Goal: Transaction & Acquisition: Purchase product/service

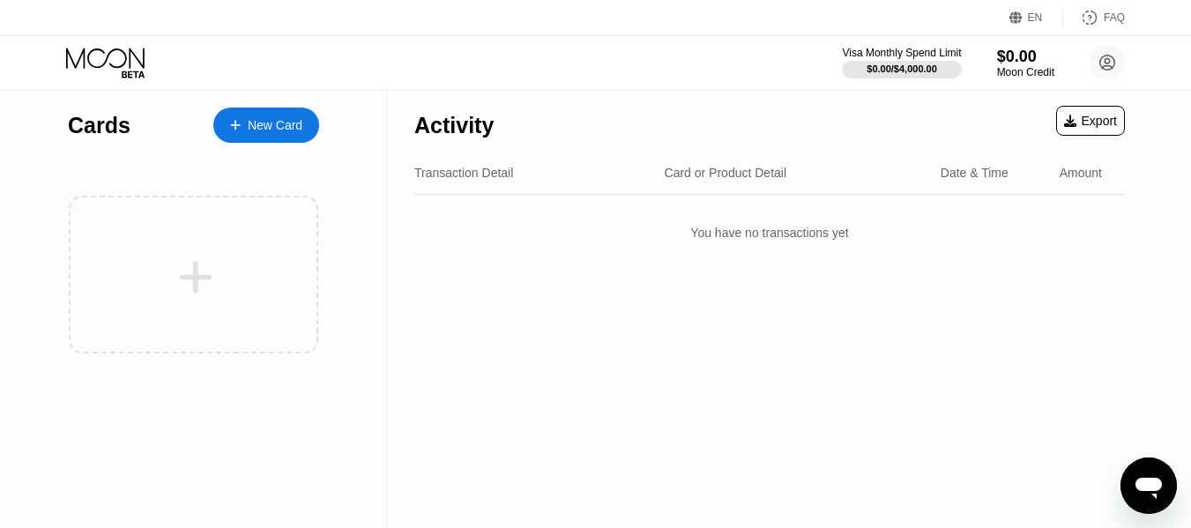
click at [279, 120] on div "New Card" at bounding box center [275, 125] width 55 height 15
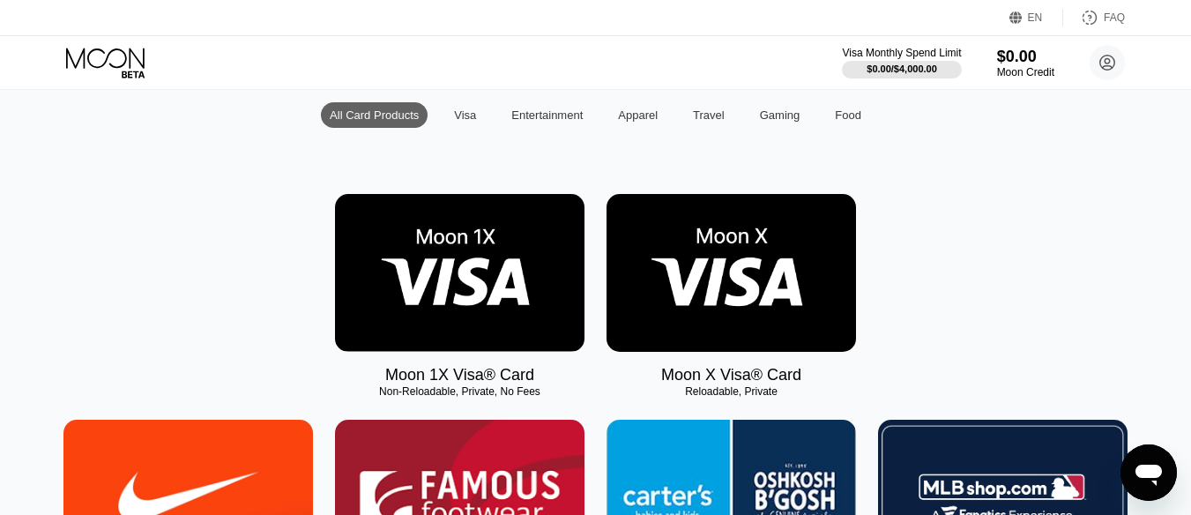
scroll to position [176, 0]
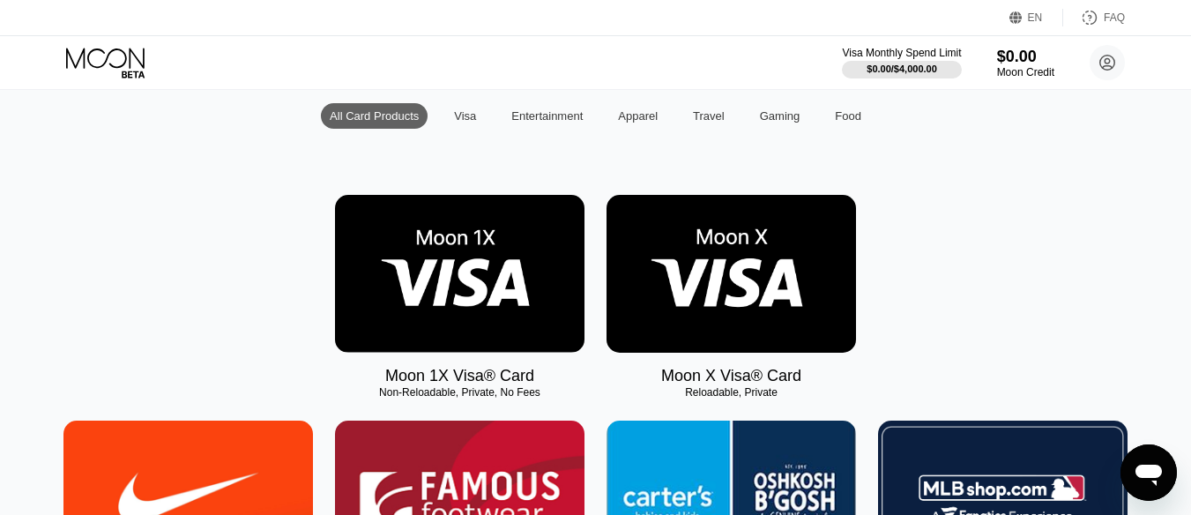
click at [535, 262] on img at bounding box center [460, 274] width 250 height 158
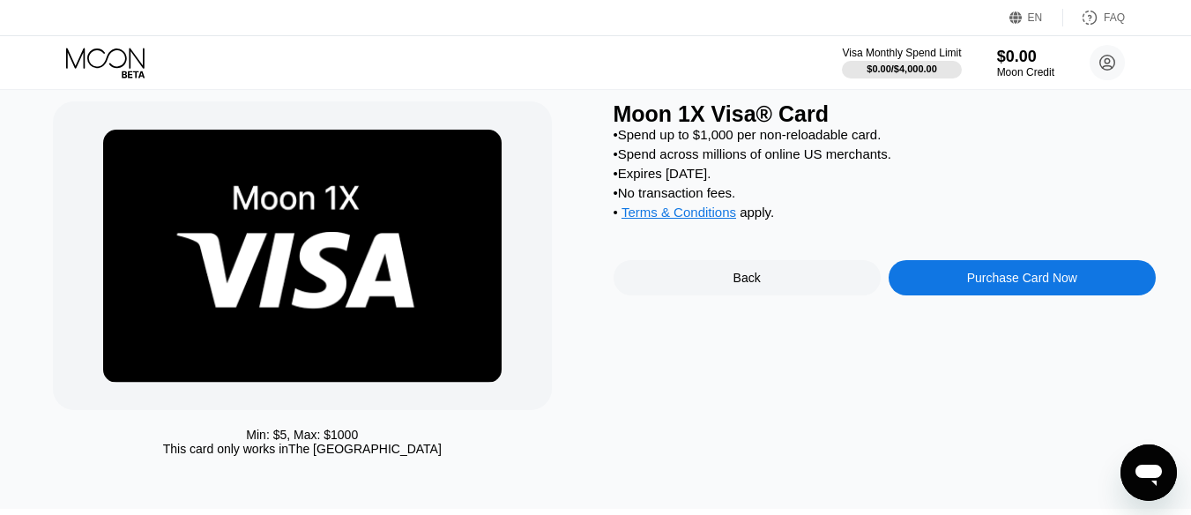
scroll to position [46, 0]
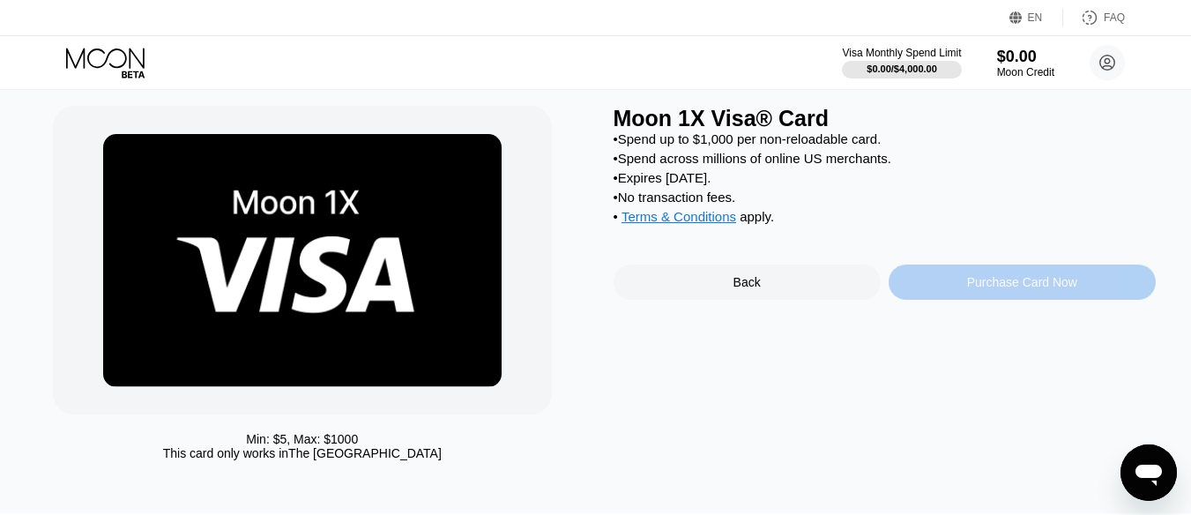
click at [977, 289] on div "Purchase Card Now" at bounding box center [1022, 282] width 110 height 14
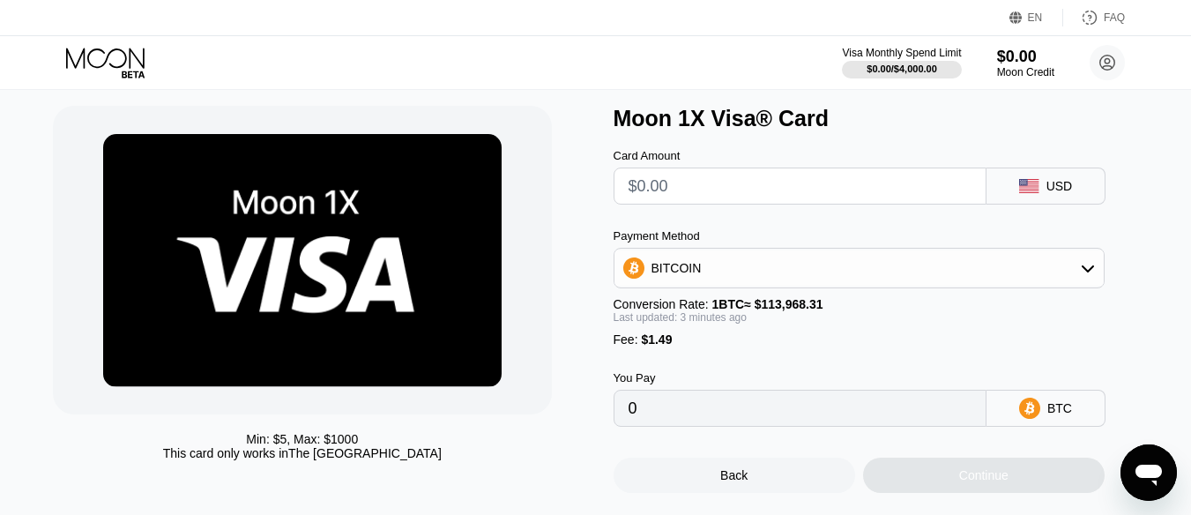
click at [729, 184] on input "text" at bounding box center [800, 185] width 343 height 35
type input "$2"
type input "0.00003063"
type input "$20"
type input "0.00018857"
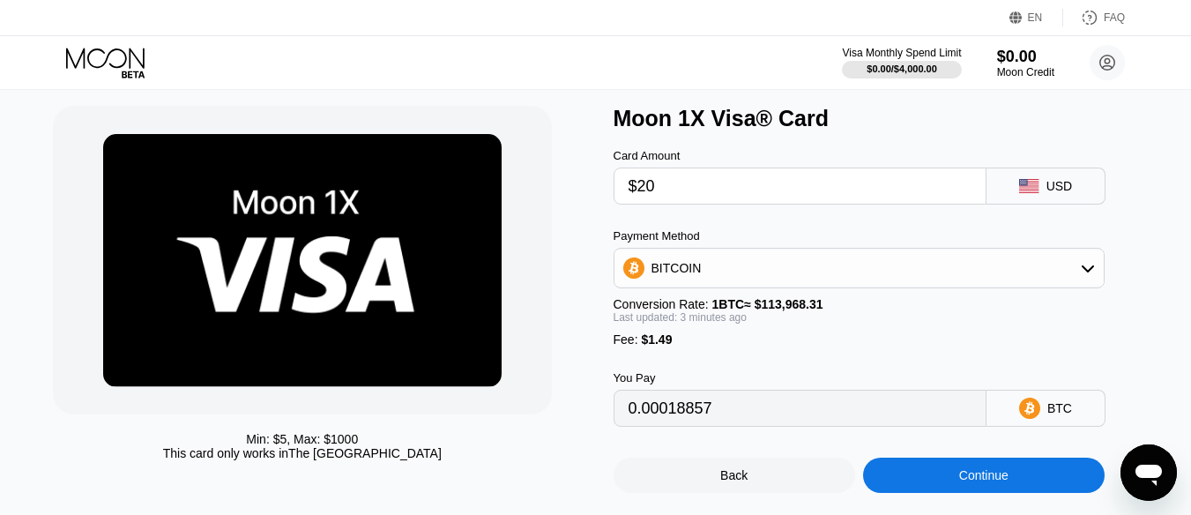
scroll to position [134, 0]
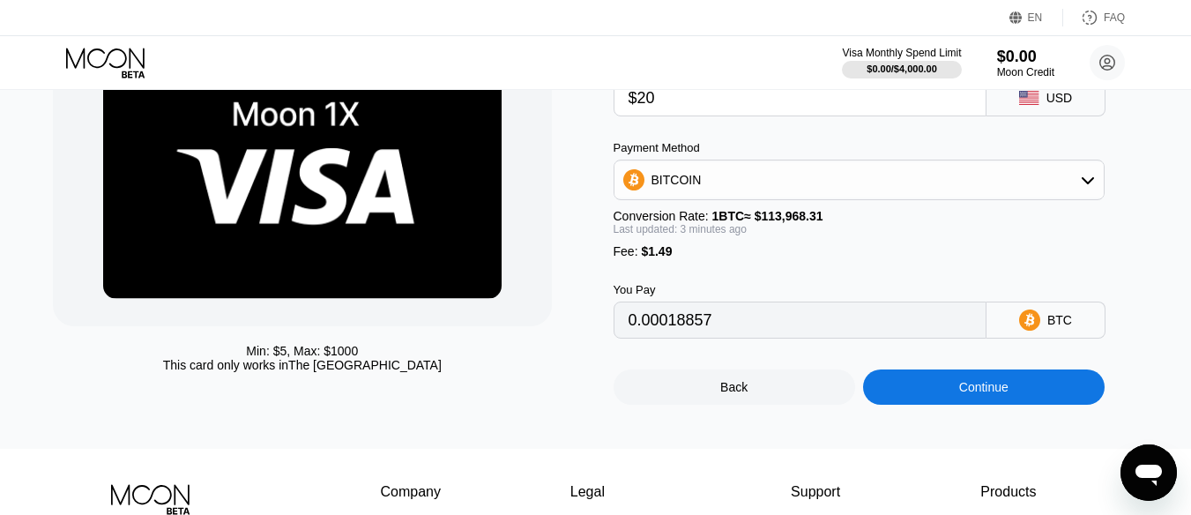
type input "$20"
click at [1093, 174] on div "BITCOIN" at bounding box center [859, 179] width 489 height 35
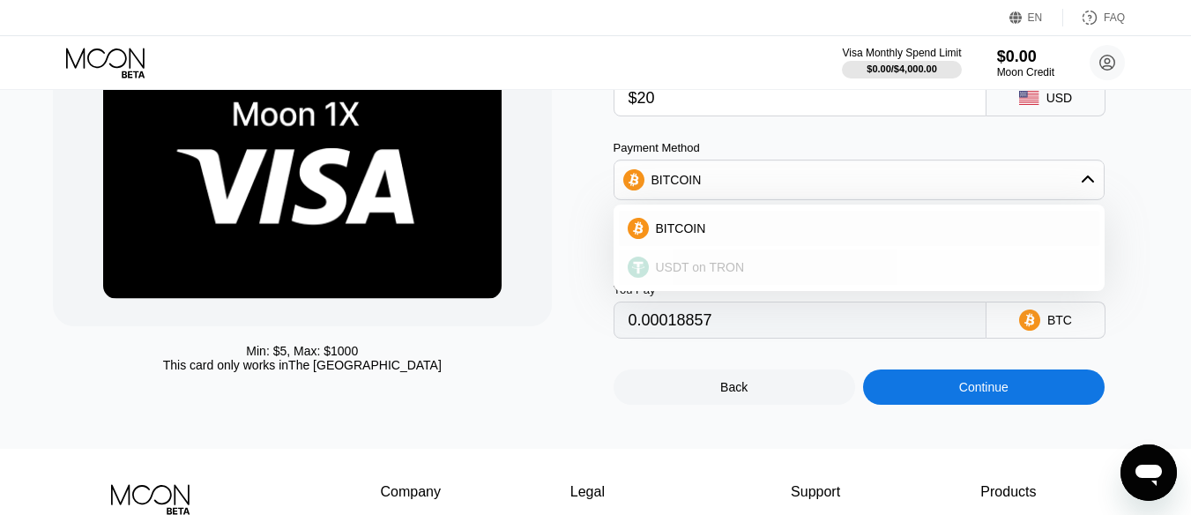
click at [868, 271] on div "USDT on TRON" at bounding box center [870, 267] width 442 height 14
type input "21.71"
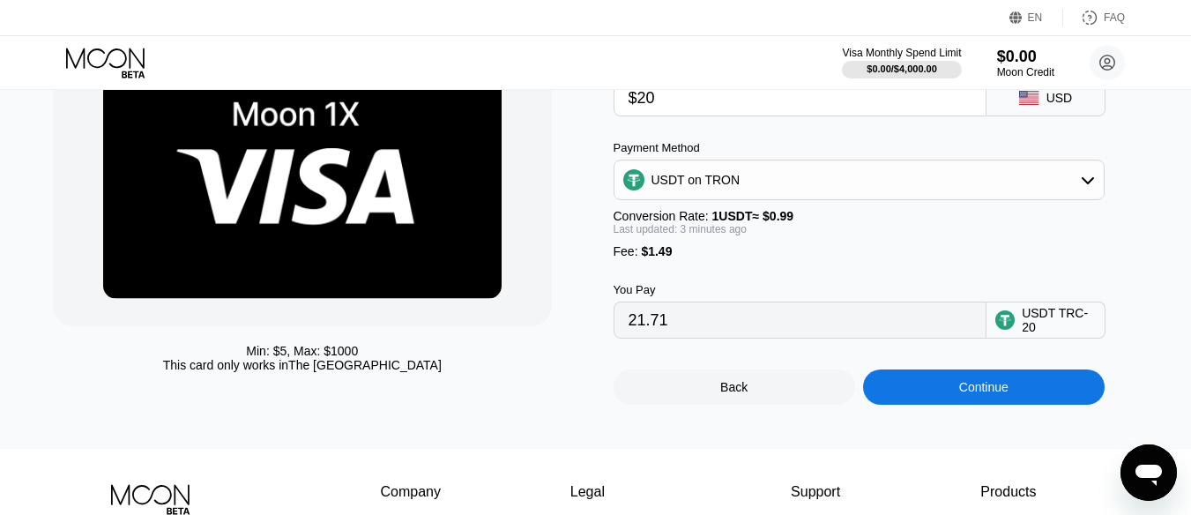
click at [1023, 405] on div "Continue" at bounding box center [984, 386] width 242 height 35
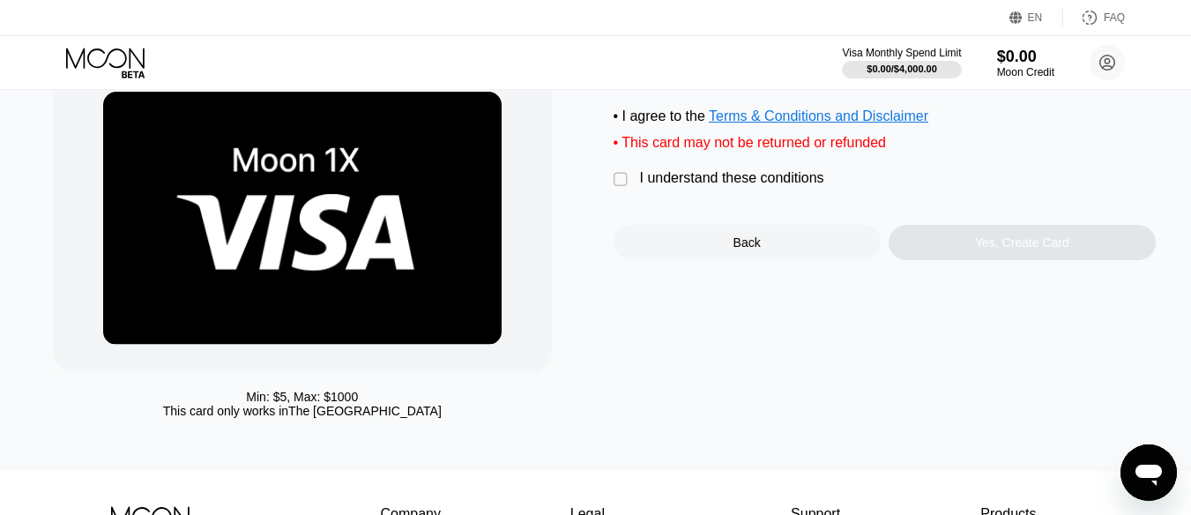
click at [710, 183] on div "I understand these conditions" at bounding box center [732, 178] width 184 height 16
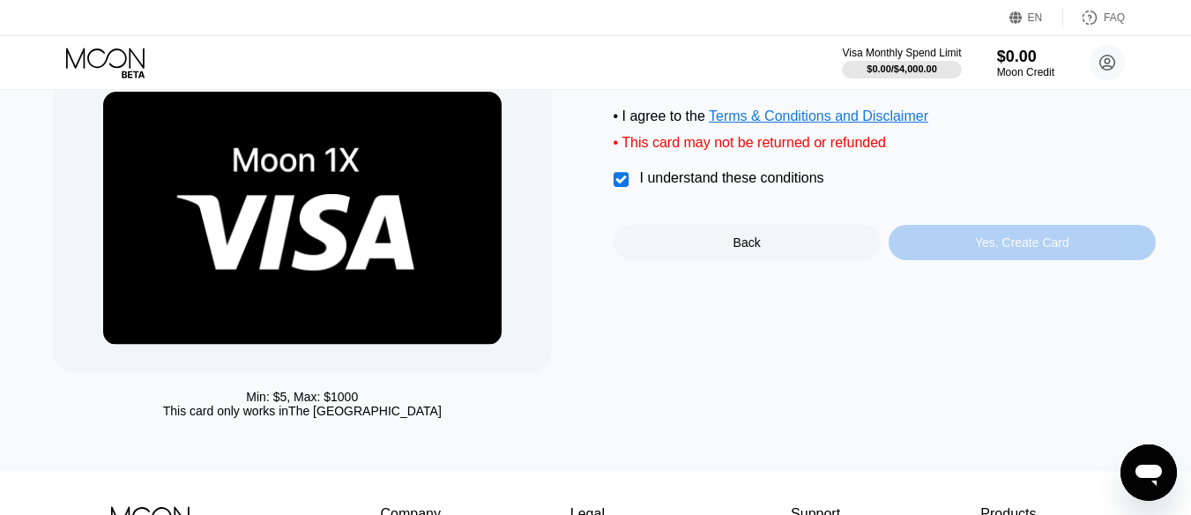
click at [933, 260] on div "Yes, Create Card" at bounding box center [1022, 242] width 267 height 35
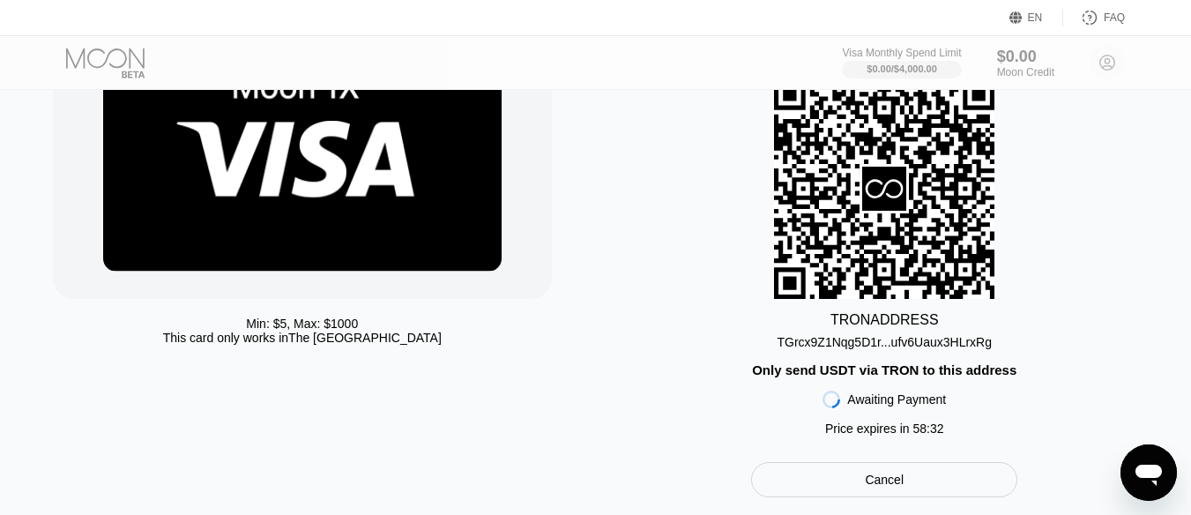
scroll to position [176, 0]
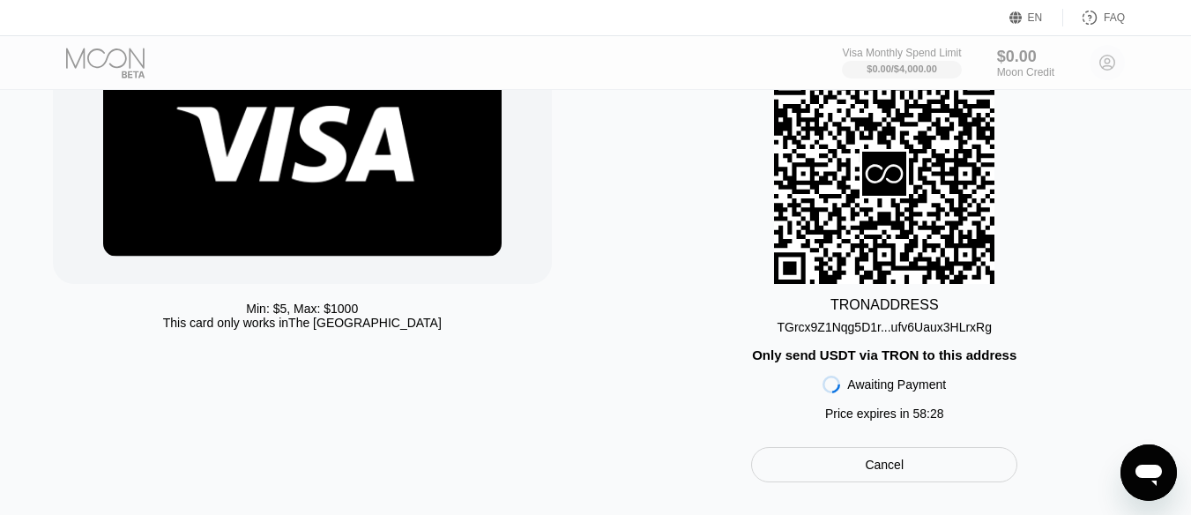
click at [843, 333] on div "TGrcx9Z1Nqg5D1r...ufv6Uaux3HLrxRg" at bounding box center [884, 327] width 215 height 14
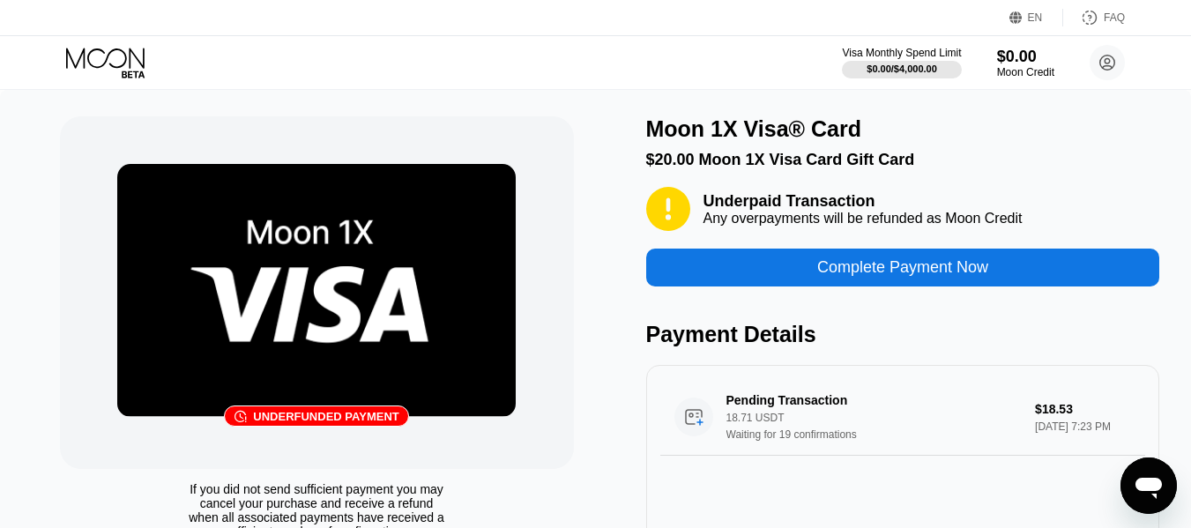
click at [742, 202] on div "Underpaid Transaction" at bounding box center [863, 201] width 319 height 19
click at [731, 171] on div at bounding box center [731, 171] width 0 height 0
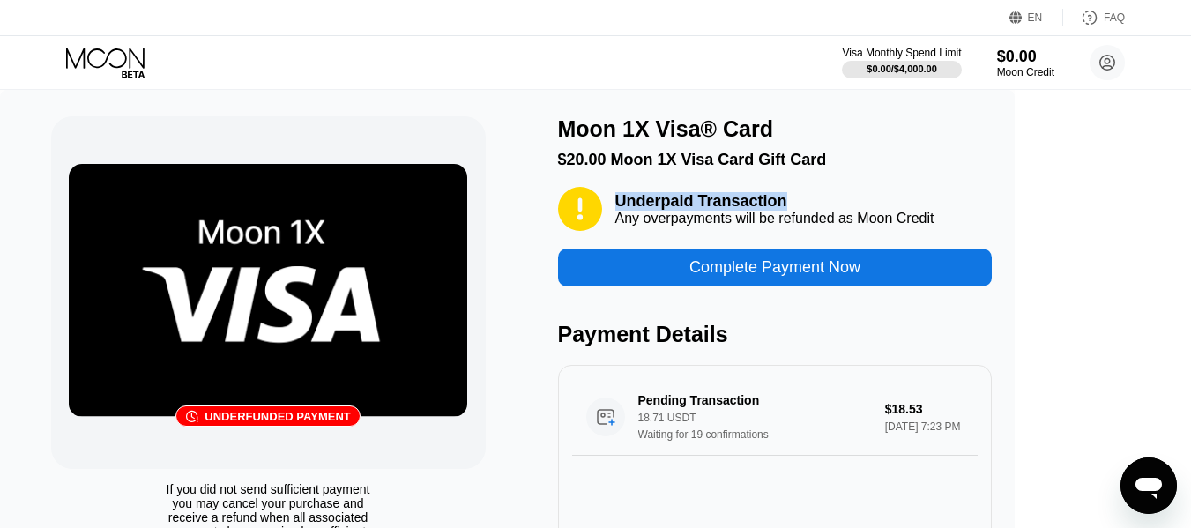
click at [935, 219] on div "Any overpayments will be refunded as Moon Credit" at bounding box center [774, 219] width 319 height 16
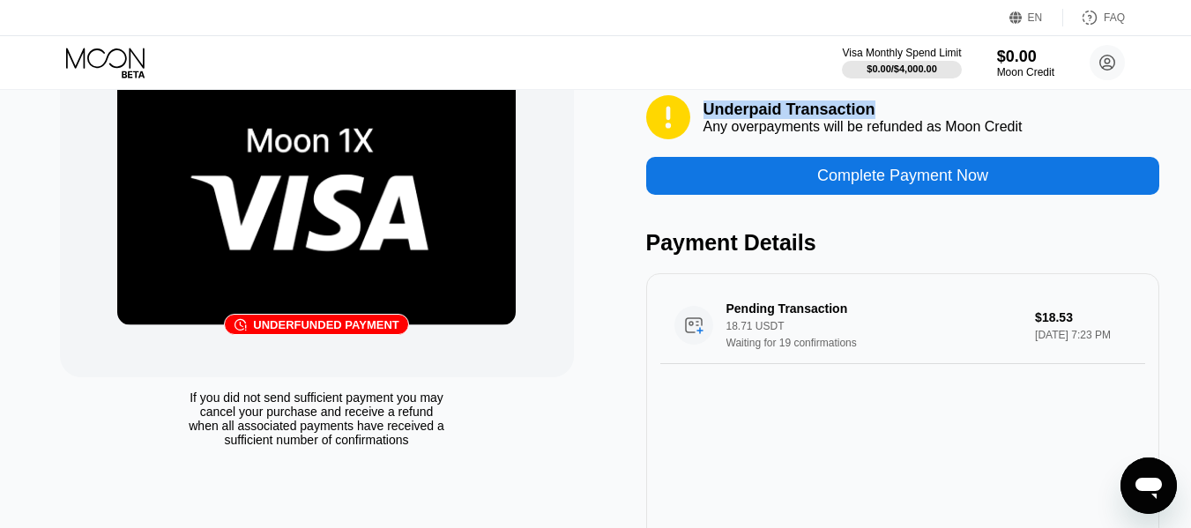
scroll to position [88, 0]
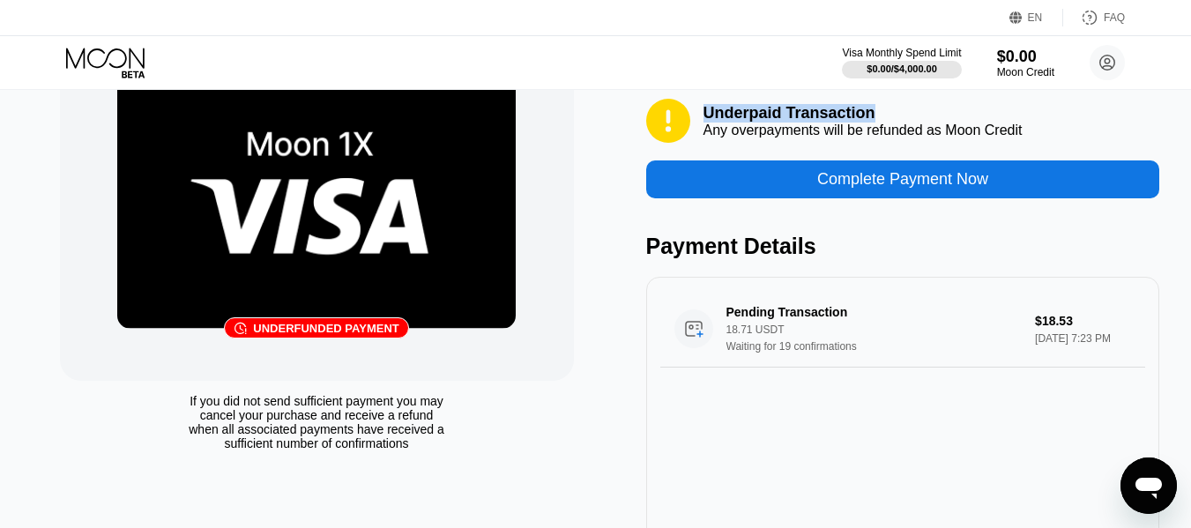
click at [957, 189] on div "Complete Payment Now" at bounding box center [902, 179] width 171 height 20
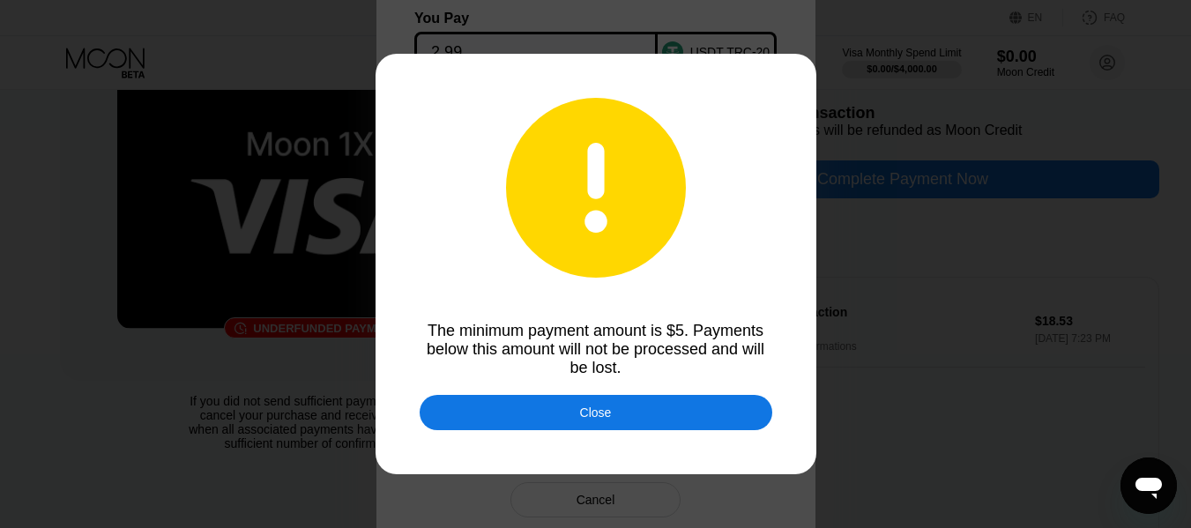
click at [541, 326] on div "The minimum payment amount is $5. Payments below this amount will not be proces…" at bounding box center [596, 350] width 353 height 56
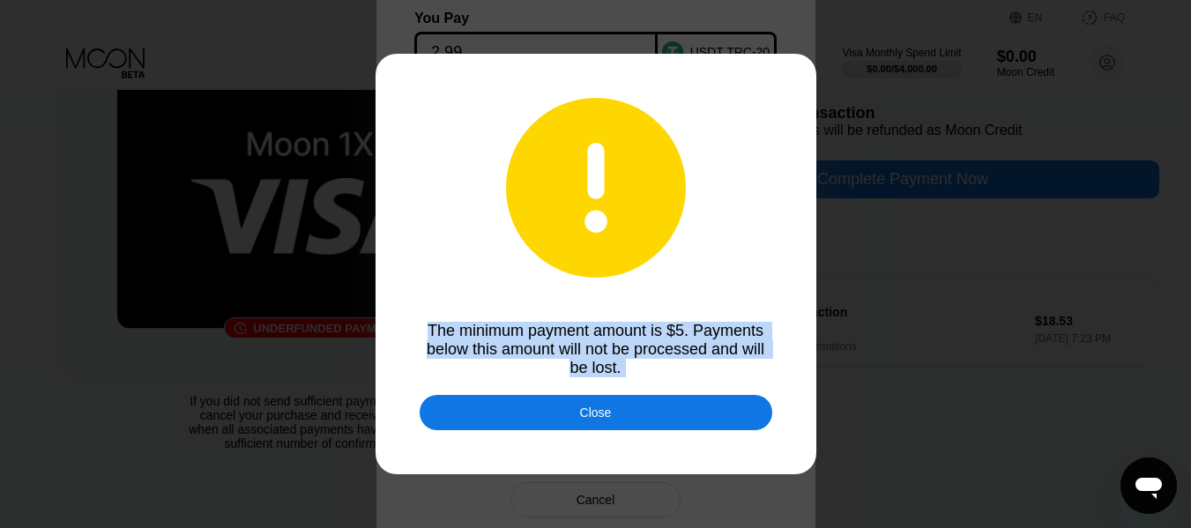
click at [541, 326] on div "The minimum payment amount is $5. Payments below this amount will not be proces…" at bounding box center [596, 350] width 353 height 56
click at [530, 294] on div at bounding box center [530, 294] width 0 height 0
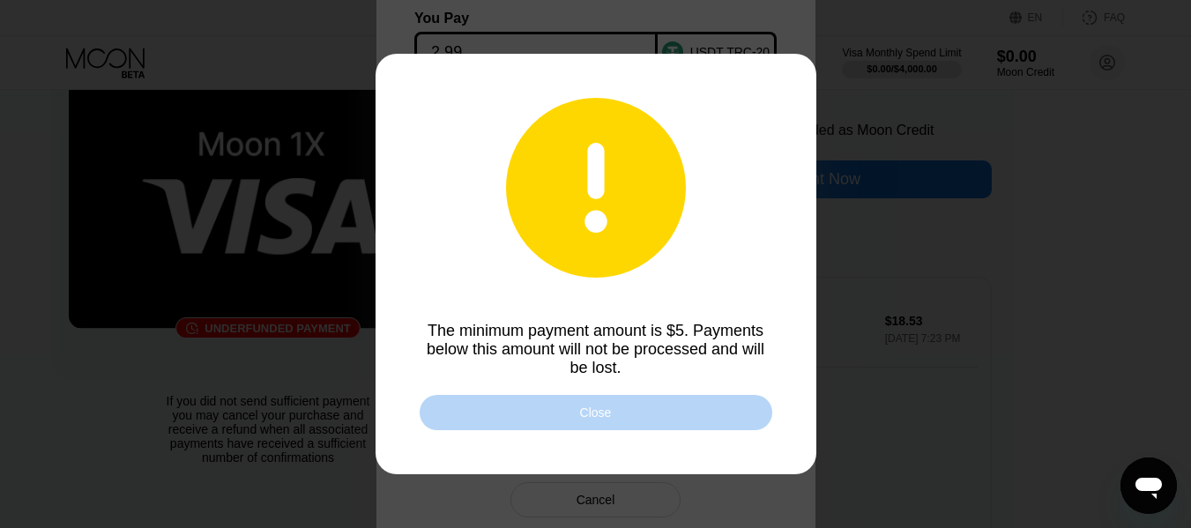
click at [599, 420] on div "Close" at bounding box center [596, 413] width 32 height 14
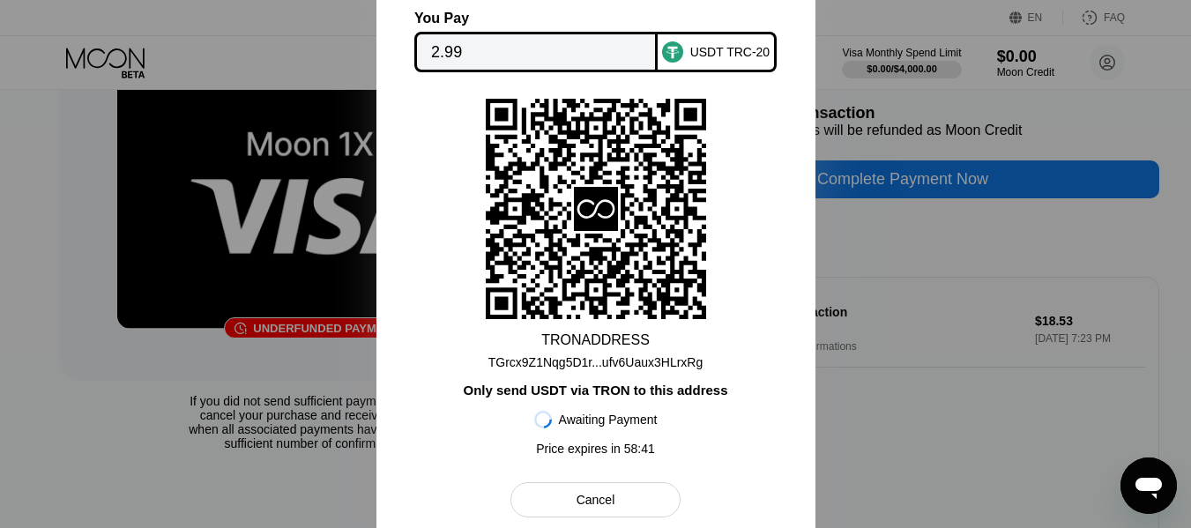
click at [643, 361] on div "TGrcx9Z1Nqg5D1r...ufv6Uaux3HLrxRg" at bounding box center [595, 362] width 215 height 14
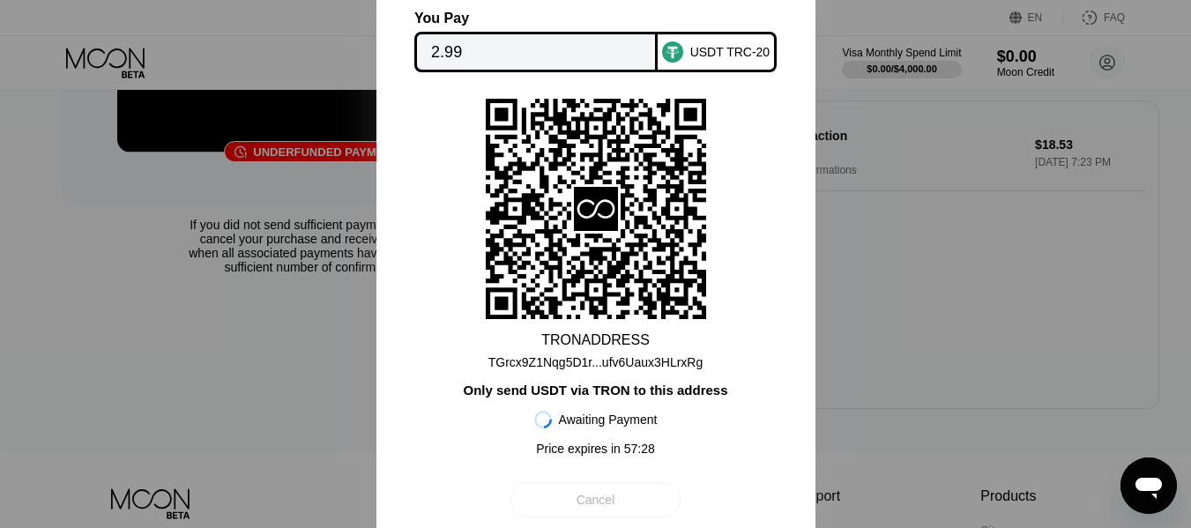
click at [593, 508] on div "Cancel" at bounding box center [596, 500] width 39 height 16
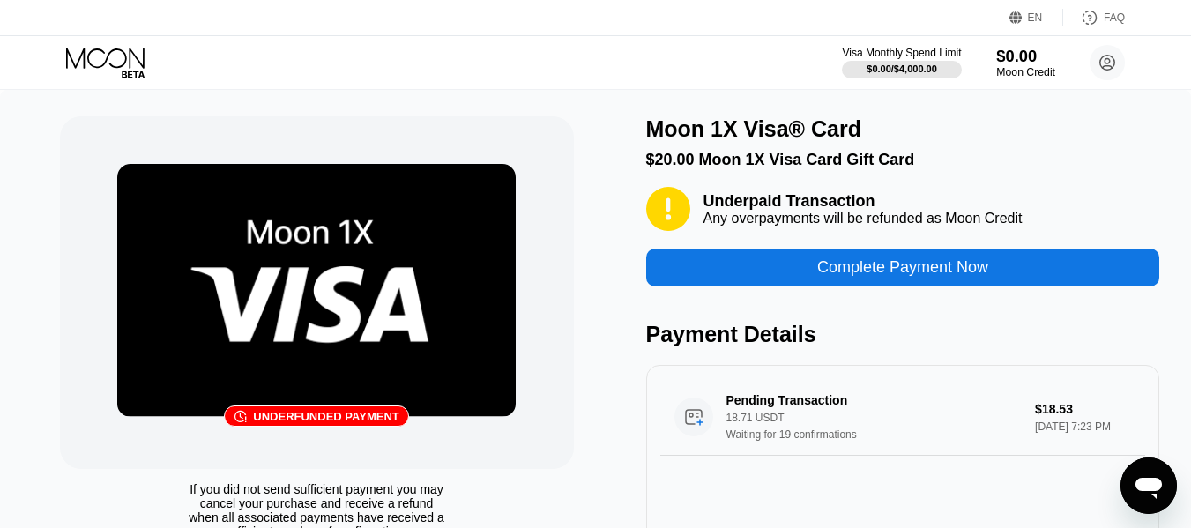
click at [1047, 63] on div "$0.00" at bounding box center [1025, 56] width 59 height 19
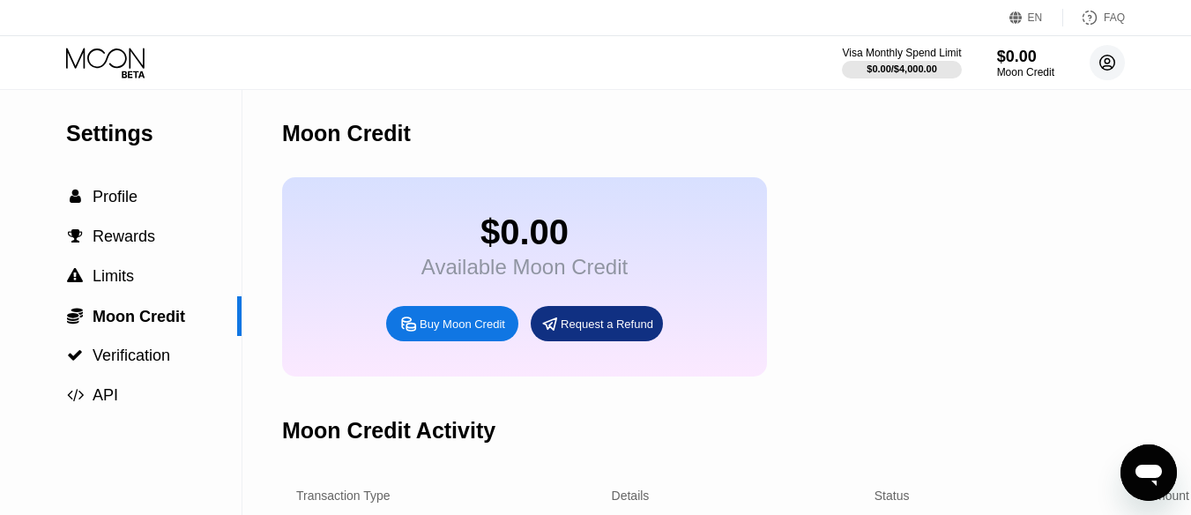
click at [1099, 61] on circle at bounding box center [1107, 62] width 35 height 35
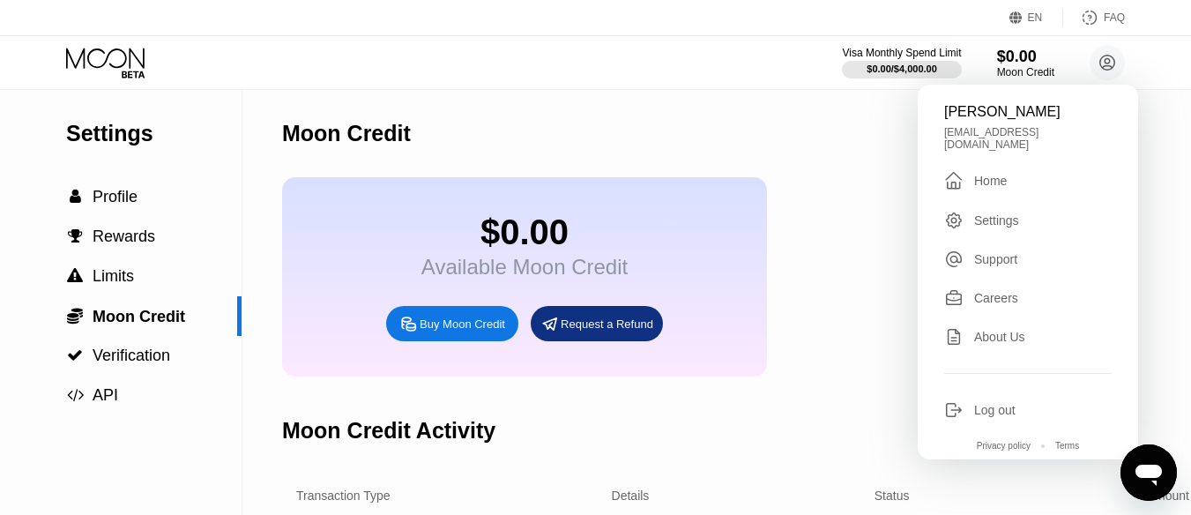
click at [857, 185] on div "$0.00 Available Moon Credit Buy Moon Credit Request a Refund" at bounding box center [742, 276] width 921 height 199
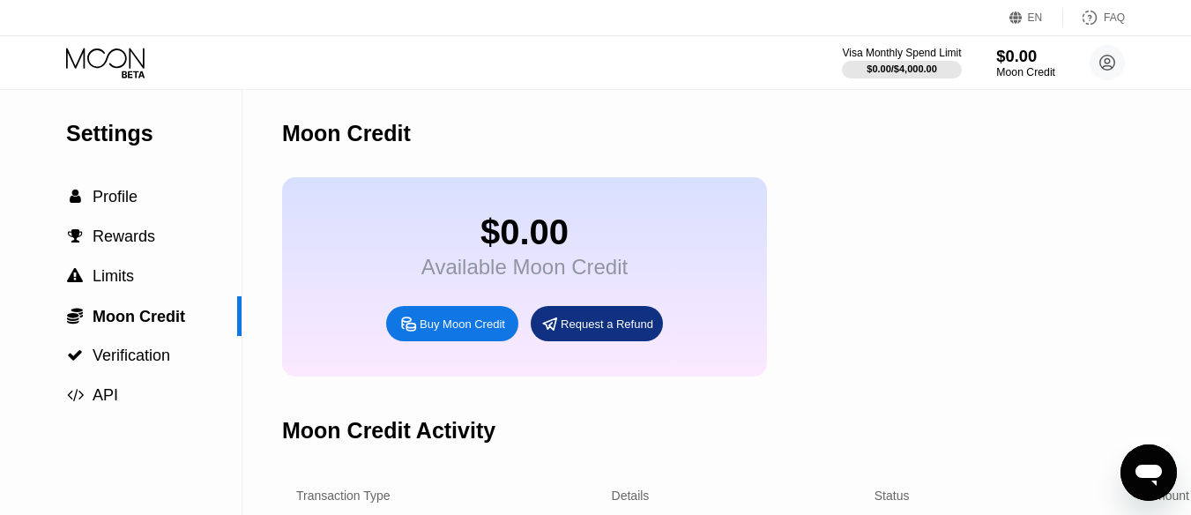
click at [1022, 66] on div "Moon Credit" at bounding box center [1025, 72] width 59 height 12
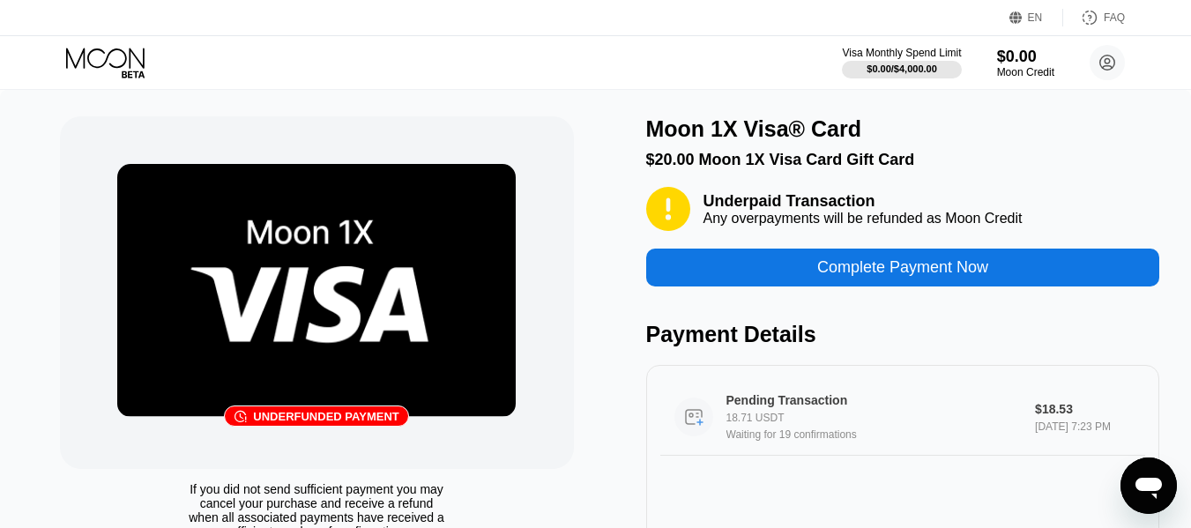
scroll to position [88, 0]
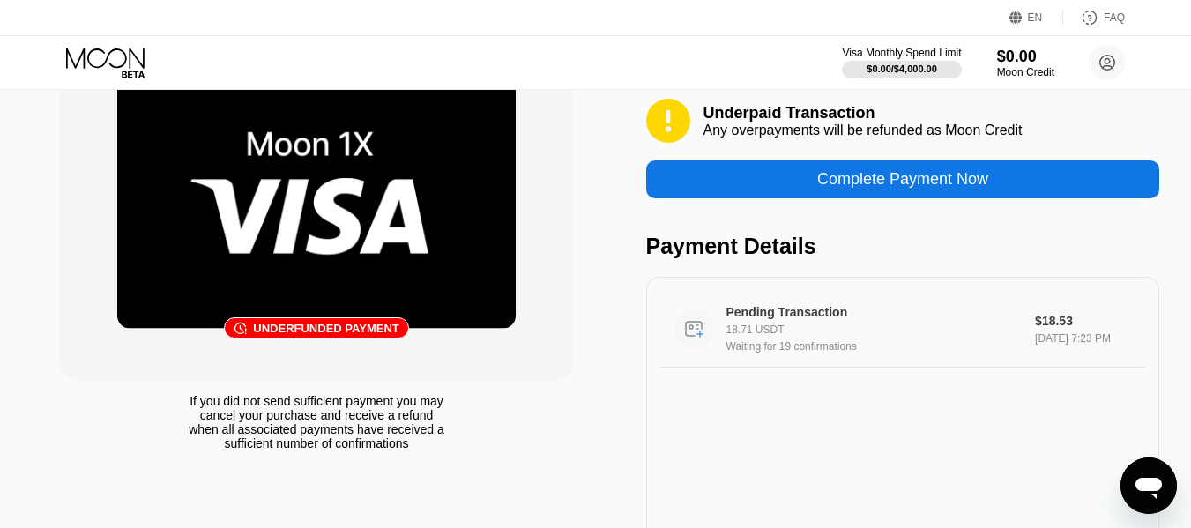
click at [784, 336] on div "18.71 USDT" at bounding box center [882, 330] width 312 height 12
click at [1062, 343] on div "Aug 23, 2025 7:23 PM" at bounding box center [1083, 338] width 96 height 12
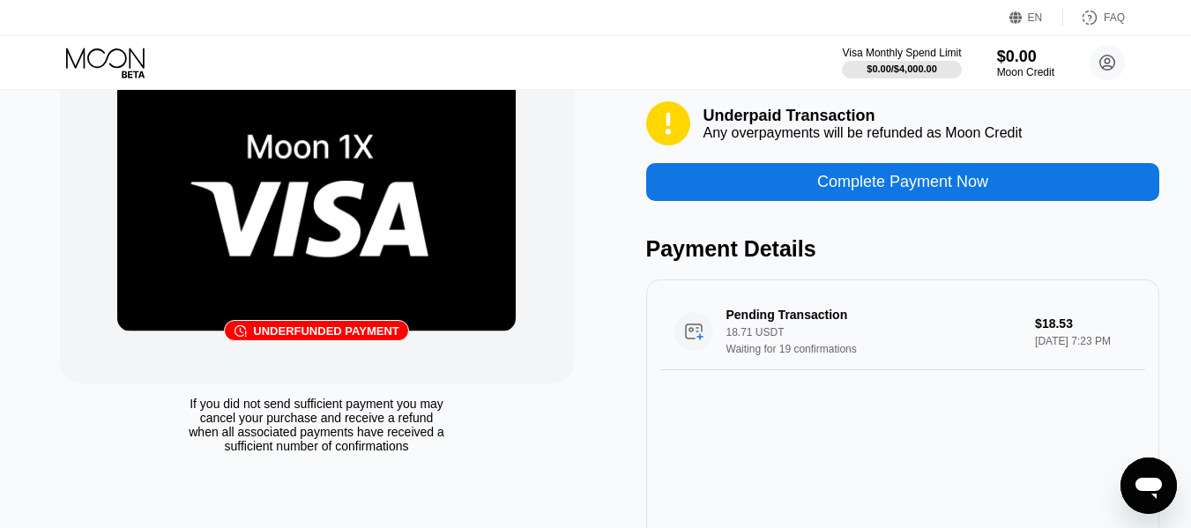
scroll to position [0, 0]
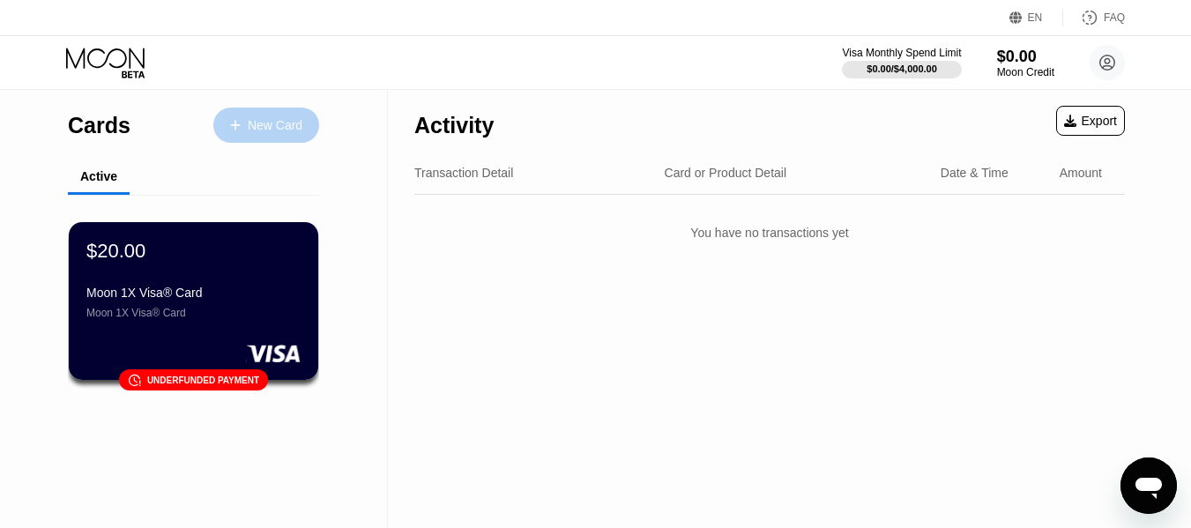
click at [244, 124] on div at bounding box center [244, 125] width 7 height 15
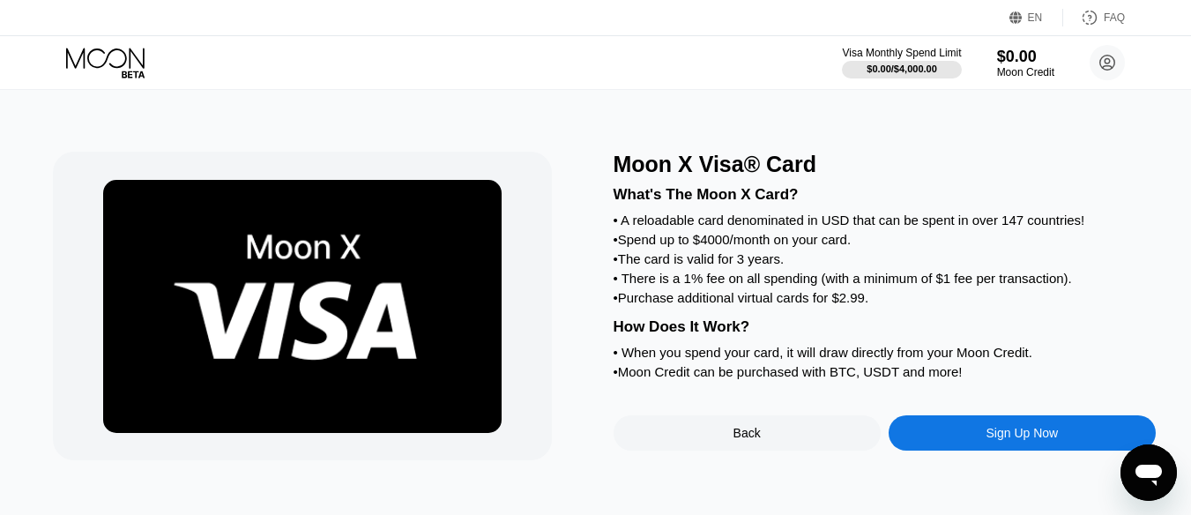
click at [1138, 483] on icon "Open messaging window" at bounding box center [1149, 473] width 32 height 32
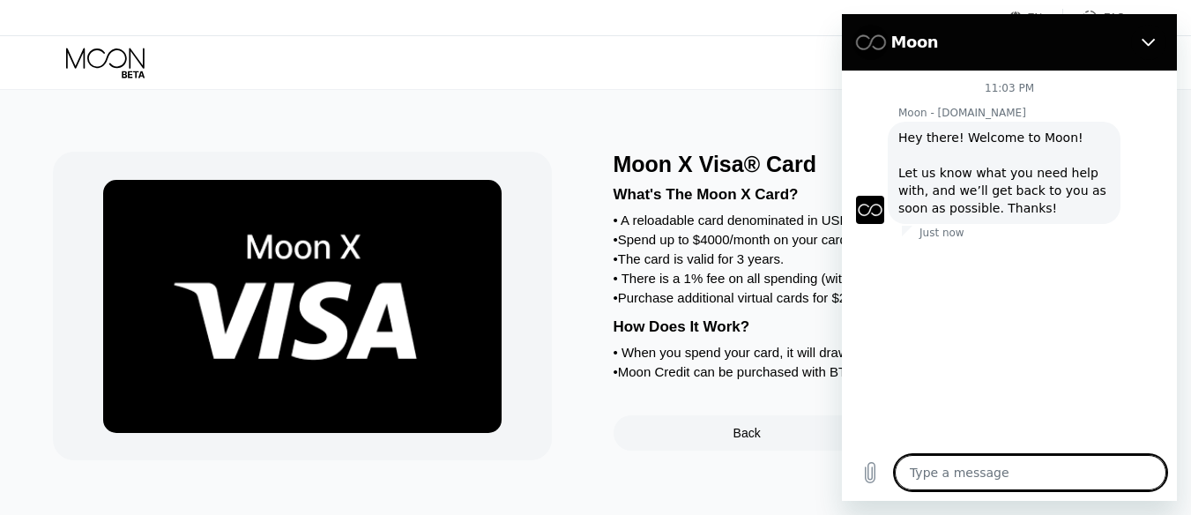
type textarea "x"
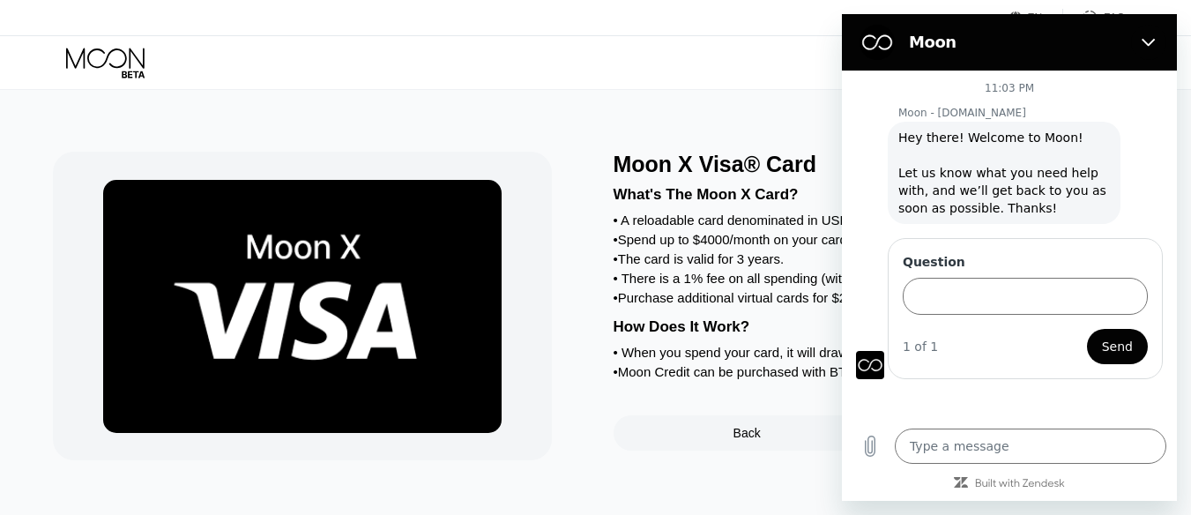
click at [973, 375] on div "Question 1 of 1 Send" at bounding box center [1025, 308] width 275 height 141
click at [979, 292] on input "Question" at bounding box center [1025, 296] width 245 height 37
paste input "Hello, My account was suspended after a flagged transaction. I have not been ab…"
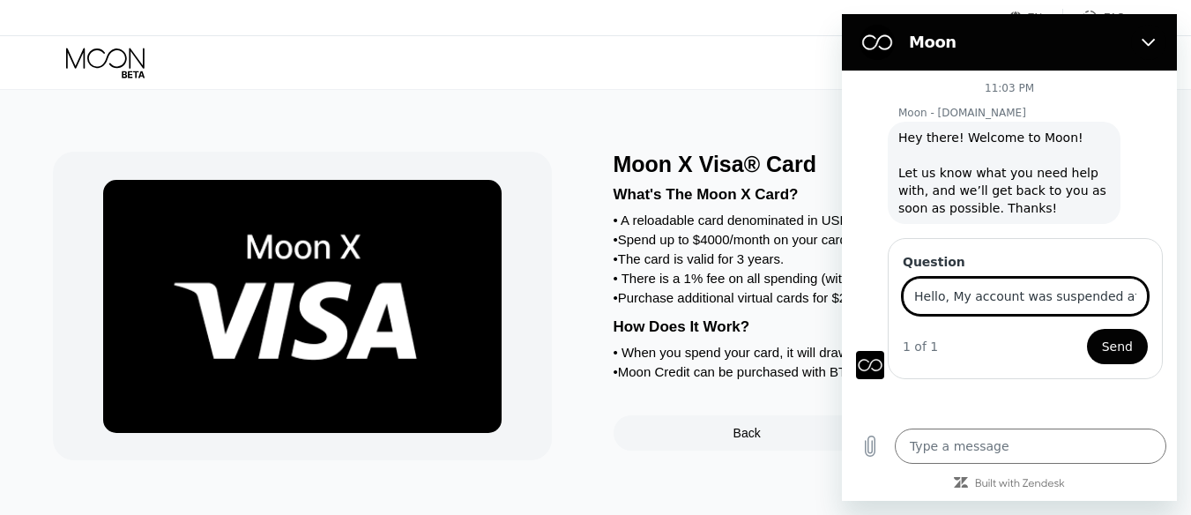
scroll to position [0, 791]
type input "Hello, My account was suspended after a flagged transaction. I have not been ab…"
click at [1129, 349] on span "Send" at bounding box center [1117, 346] width 31 height 21
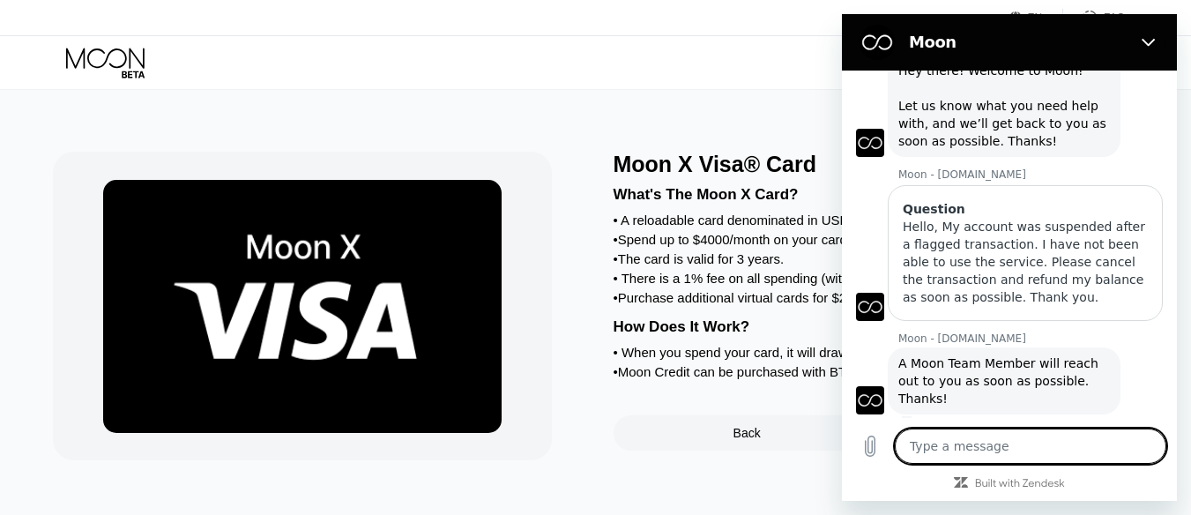
scroll to position [71, 0]
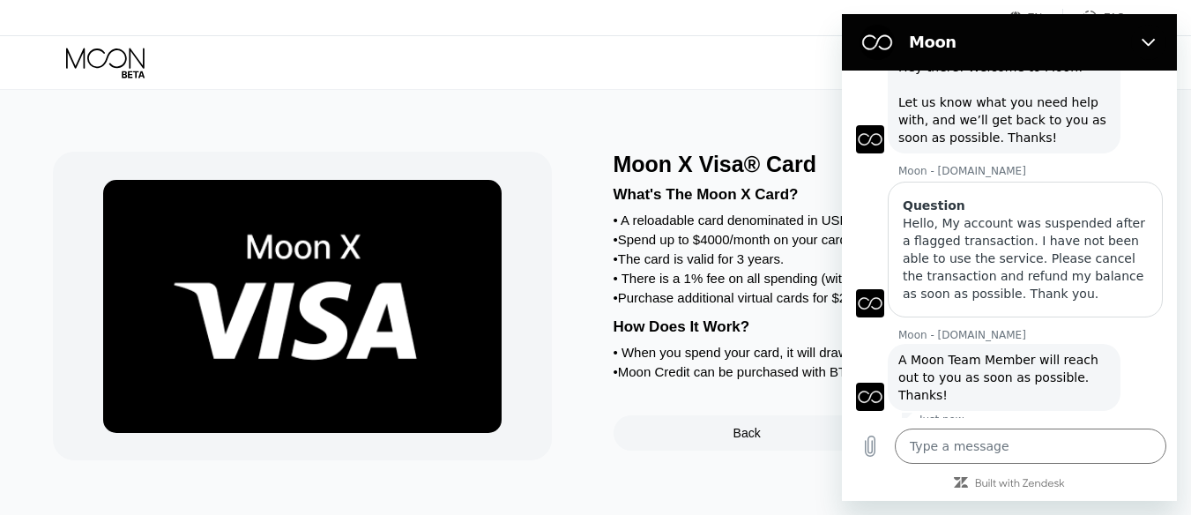
click at [926, 354] on span "A Moon Team Member will reach out to you as soon as possible. Thanks!" at bounding box center [1000, 377] width 204 height 49
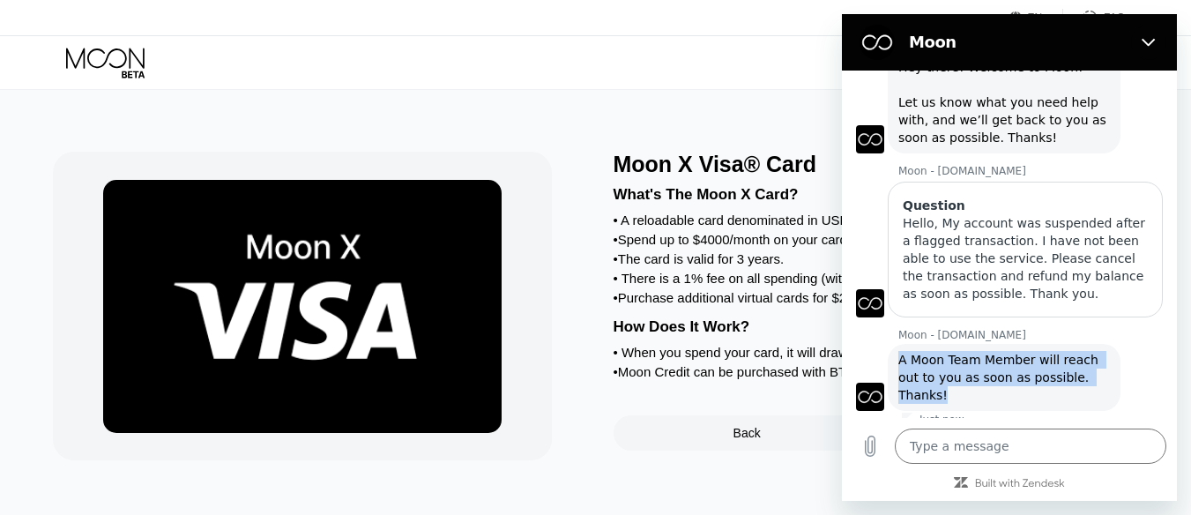
click at [926, 354] on span "A Moon Team Member will reach out to you as soon as possible. Thanks!" at bounding box center [1000, 377] width 204 height 49
copy span "A Moon Team Member will reach out to you as soon as possible. Thanks!"
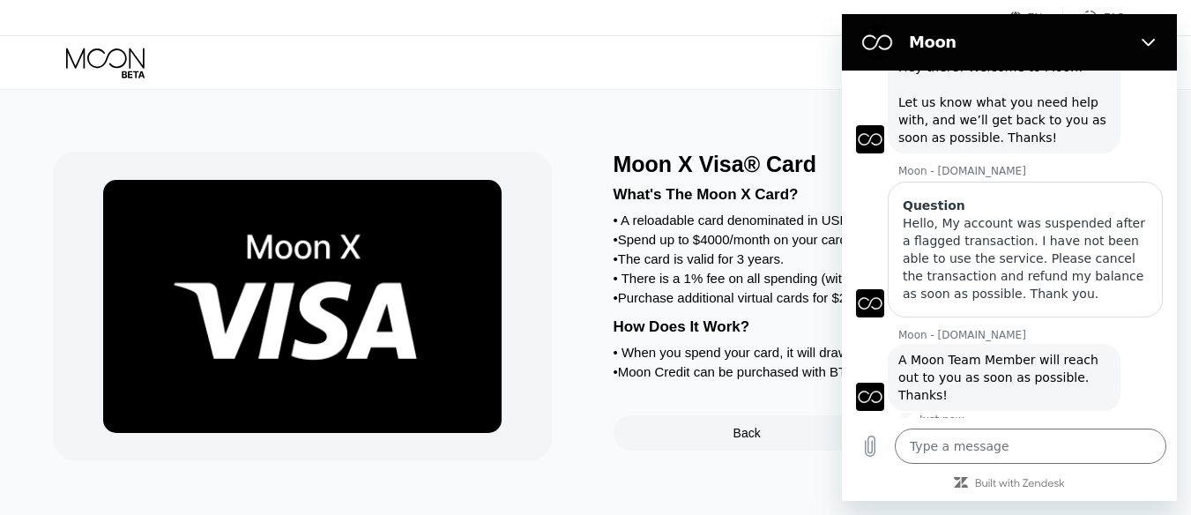
click at [978, 416] on div "Just now" at bounding box center [1039, 420] width 275 height 14
click at [534, 93] on div "Moon X Visa® Card What's The Moon X Card? • A reloadable card denominated in US…" at bounding box center [596, 302] width 1204 height 425
click at [757, 440] on div "Back" at bounding box center [747, 433] width 27 height 14
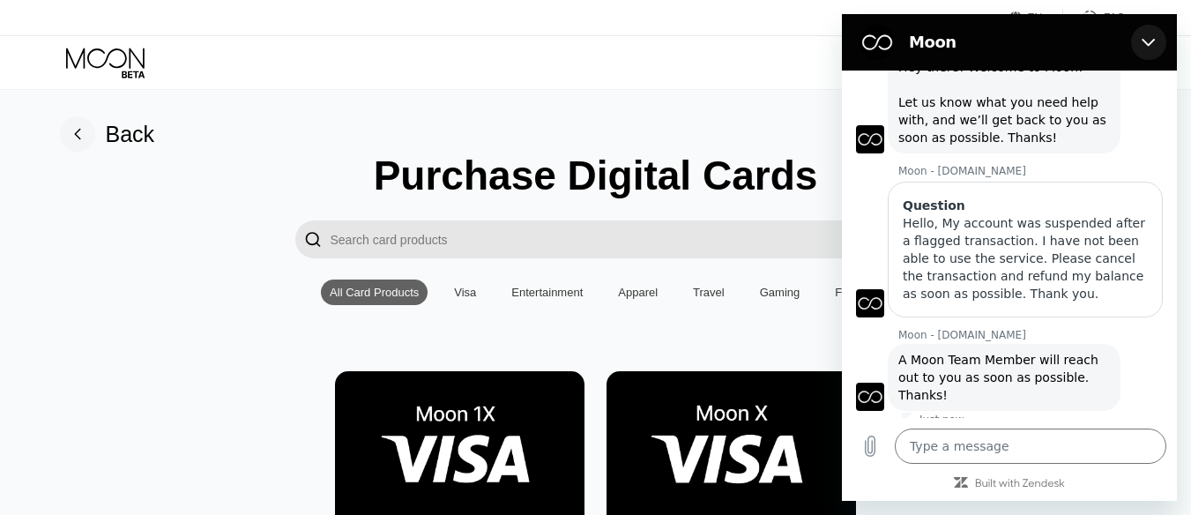
click at [1148, 45] on icon "Close" at bounding box center [1148, 43] width 13 height 8
type textarea "x"
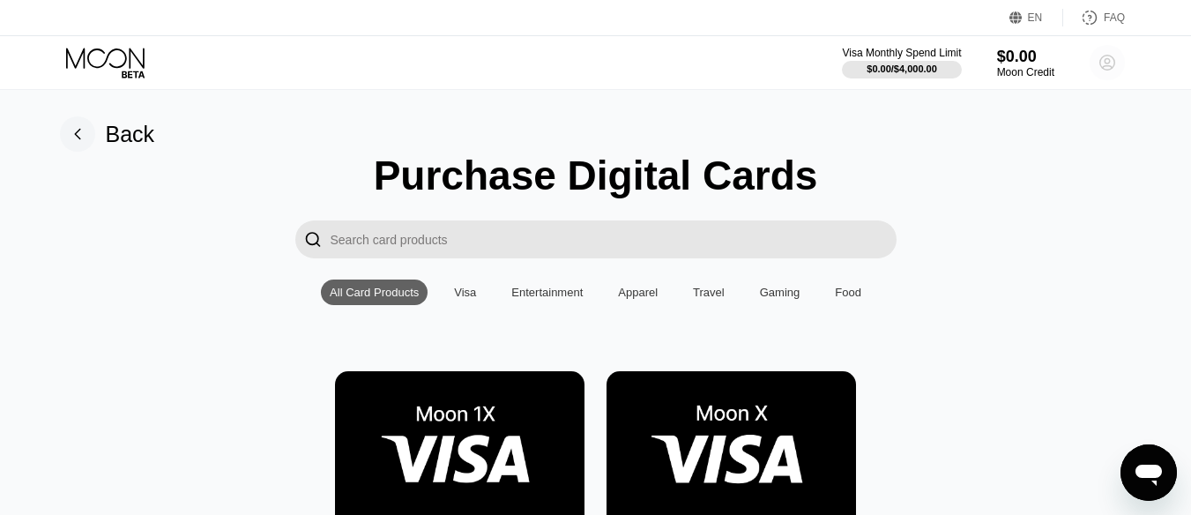
click at [1119, 66] on circle at bounding box center [1107, 62] width 35 height 35
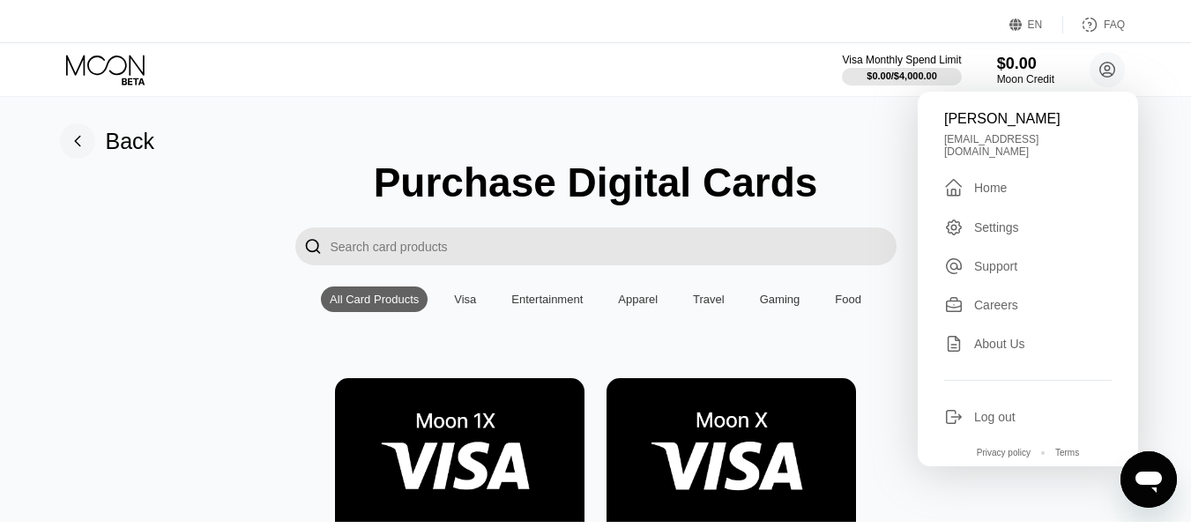
scroll to position [71, 0]
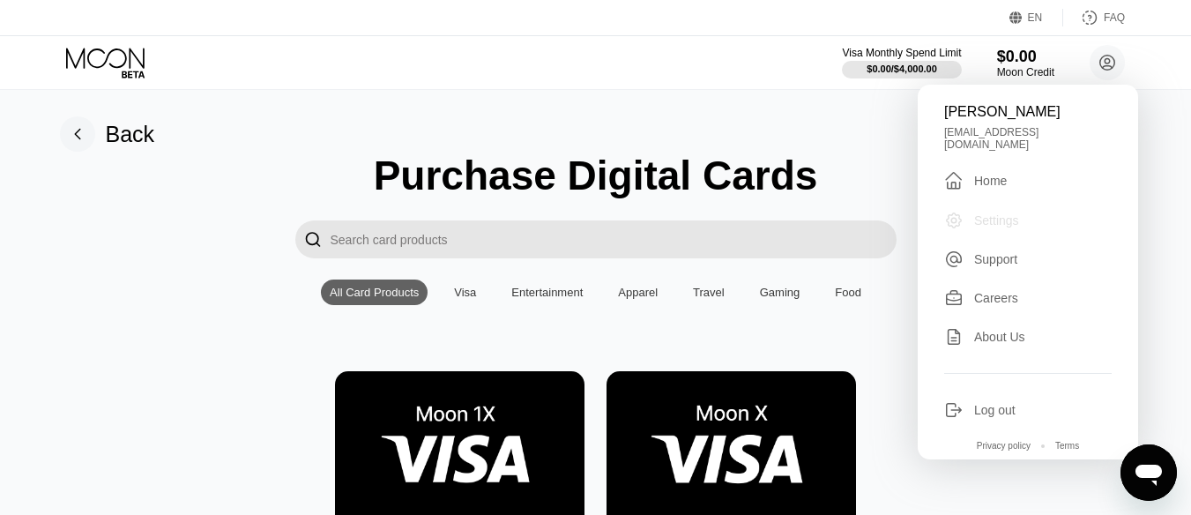
click at [1002, 213] on div "Settings" at bounding box center [996, 220] width 45 height 14
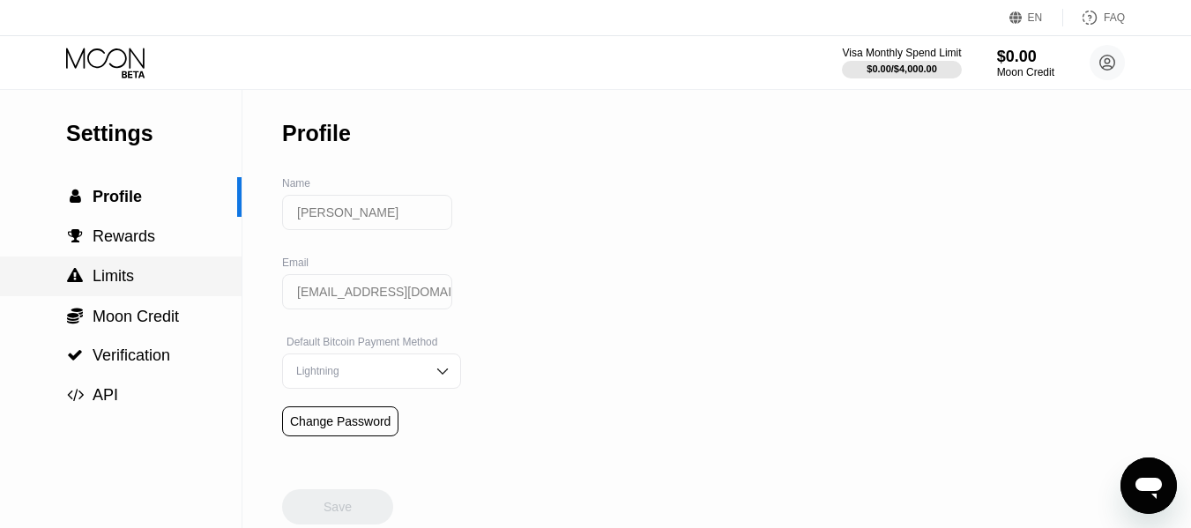
click at [113, 281] on span "Limits" at bounding box center [113, 276] width 41 height 18
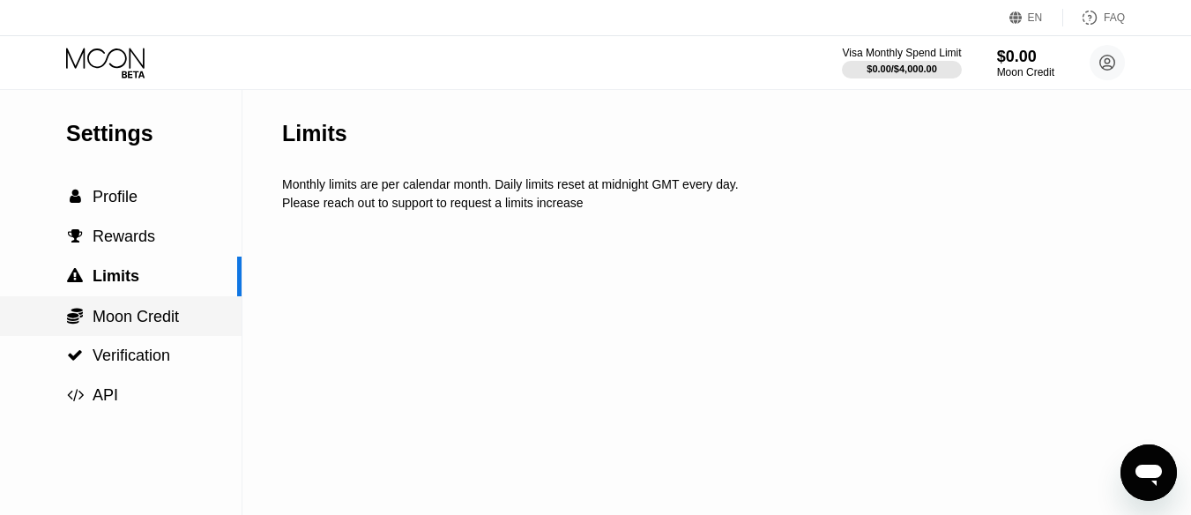
click at [128, 325] on span "Moon Credit" at bounding box center [136, 317] width 86 height 18
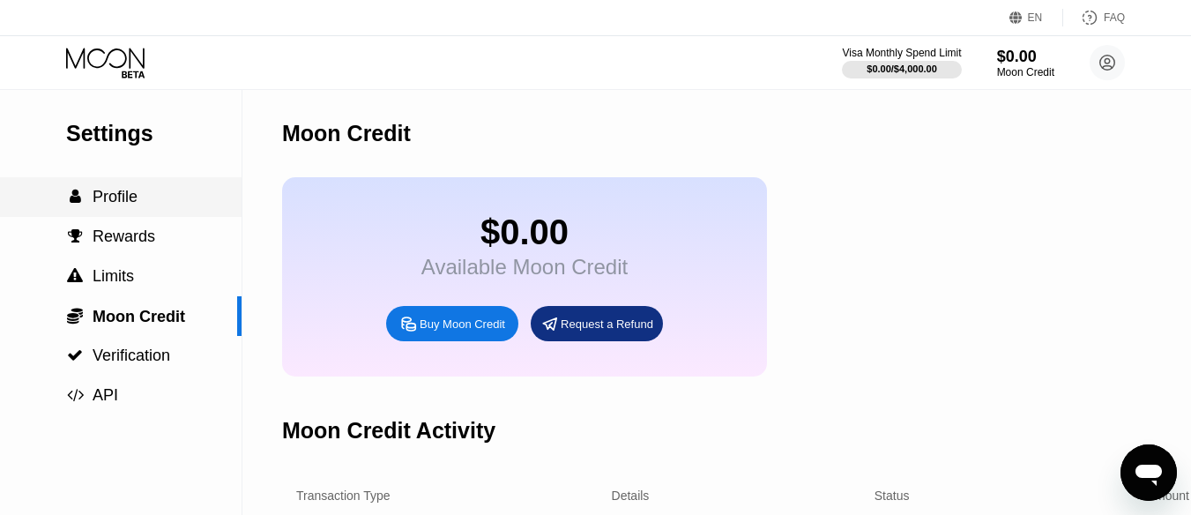
click at [115, 205] on span "Profile" at bounding box center [115, 197] width 45 height 18
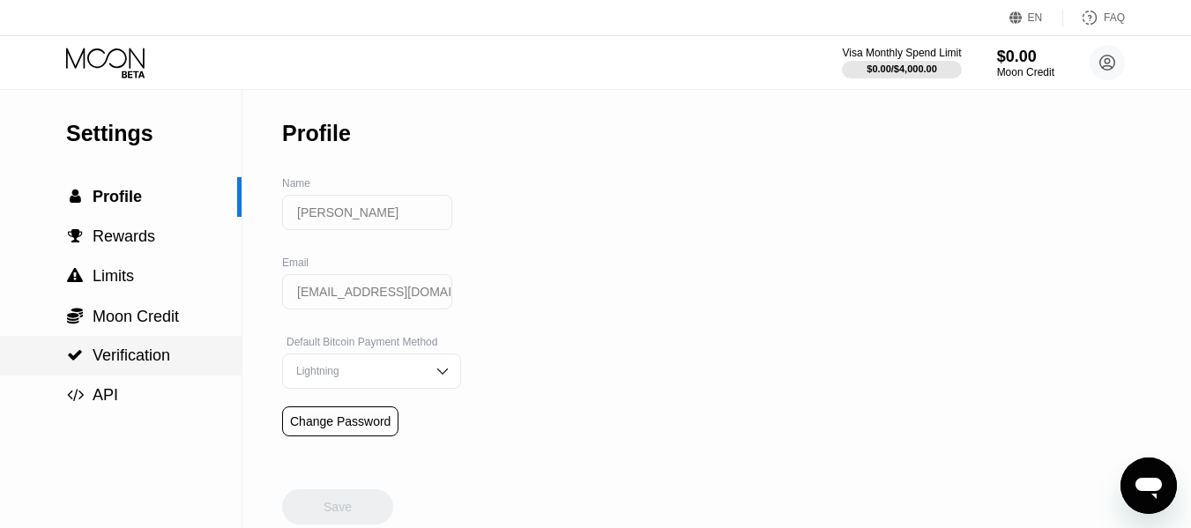
click at [112, 356] on span "Verification" at bounding box center [132, 355] width 78 height 18
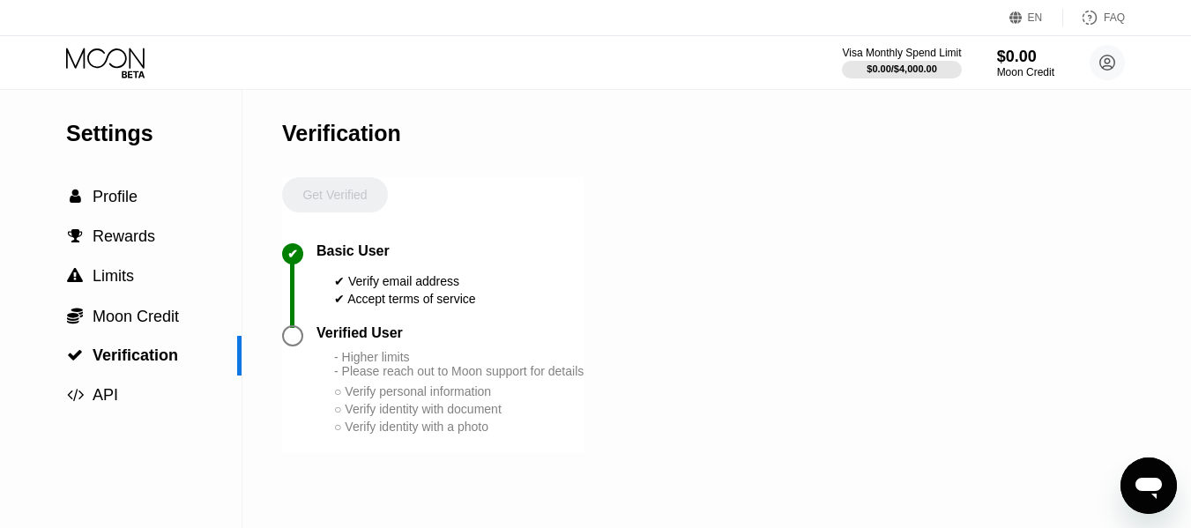
scroll to position [88, 0]
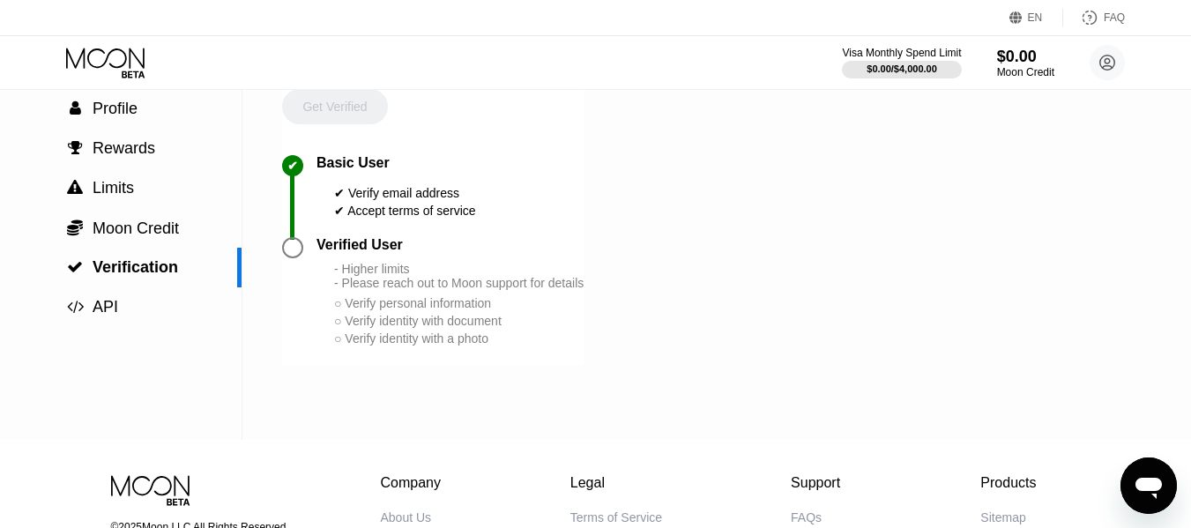
click at [339, 310] on div "○ Verify personal information" at bounding box center [459, 303] width 250 height 14
click at [291, 258] on div at bounding box center [292, 247] width 21 height 21
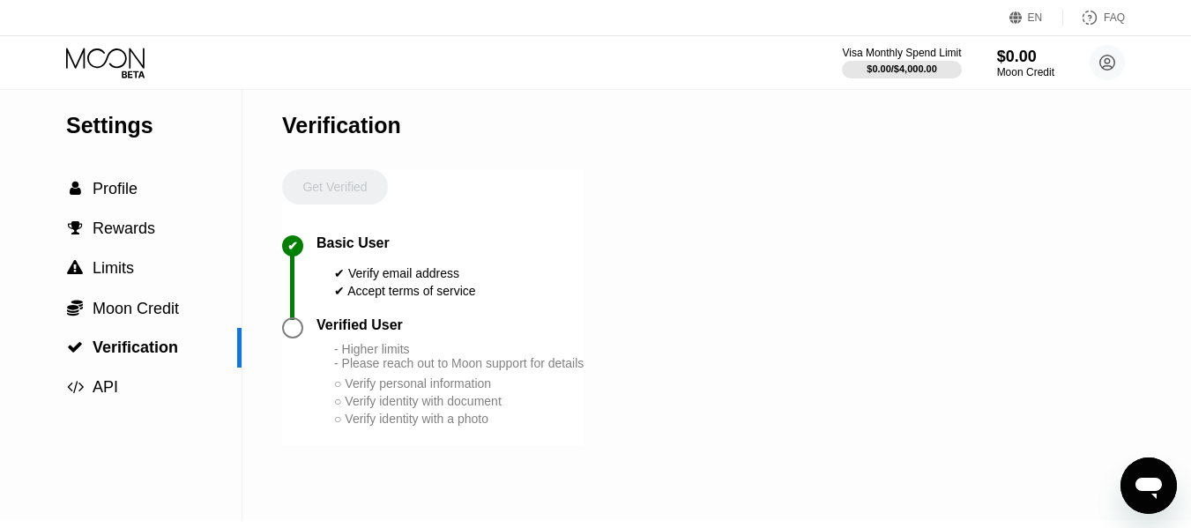
scroll to position [0, 0]
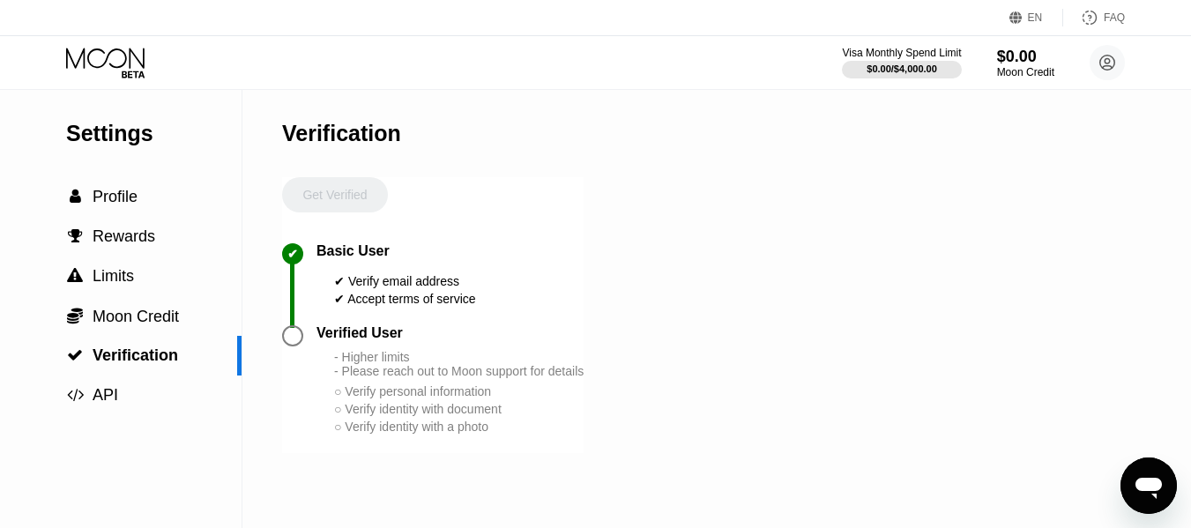
click at [1160, 502] on div "Open messaging window" at bounding box center [1148, 485] width 53 height 53
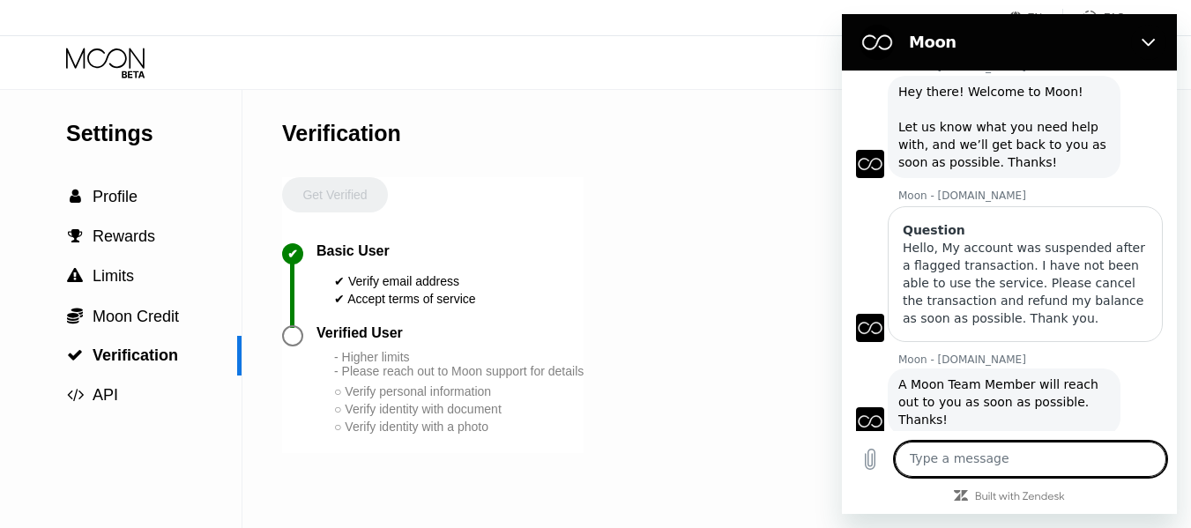
scroll to position [71, 0]
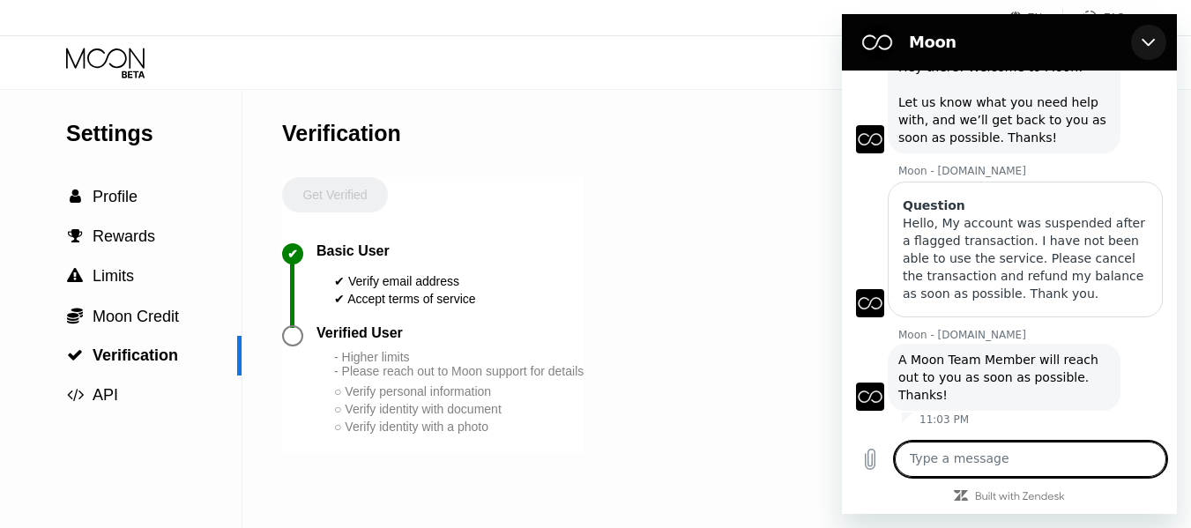
click at [1155, 42] on icon "Close" at bounding box center [1149, 42] width 14 height 14
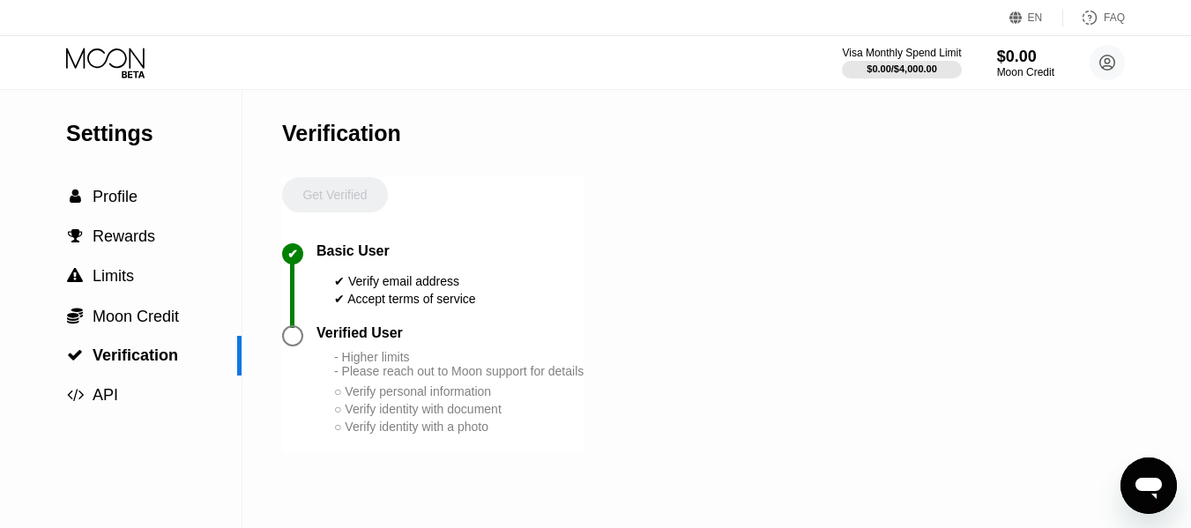
click at [1160, 491] on icon "Open messaging window" at bounding box center [1149, 486] width 32 height 32
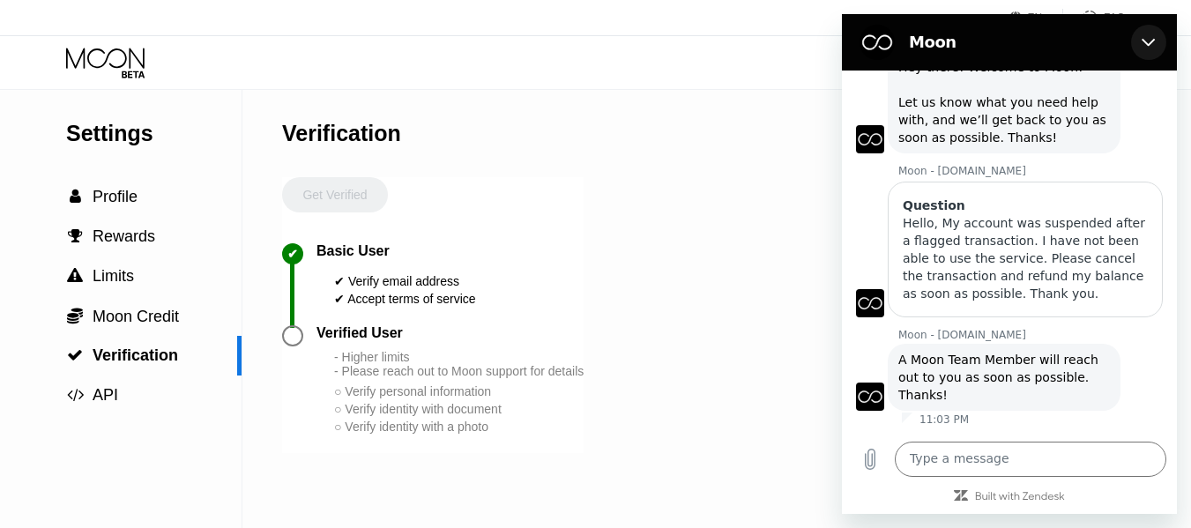
click at [1151, 47] on icon "Close" at bounding box center [1149, 42] width 14 height 14
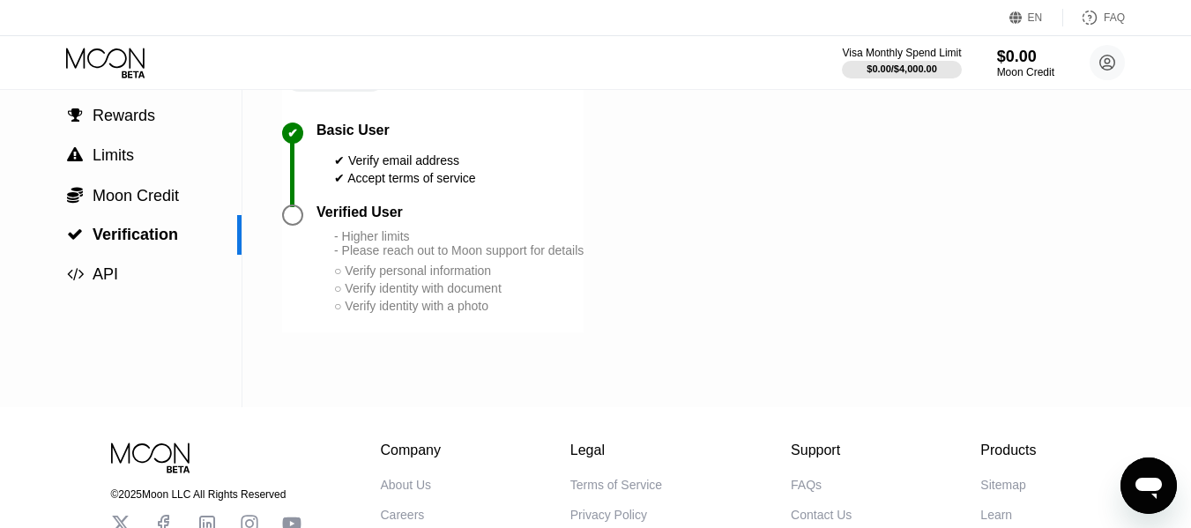
scroll to position [0, 0]
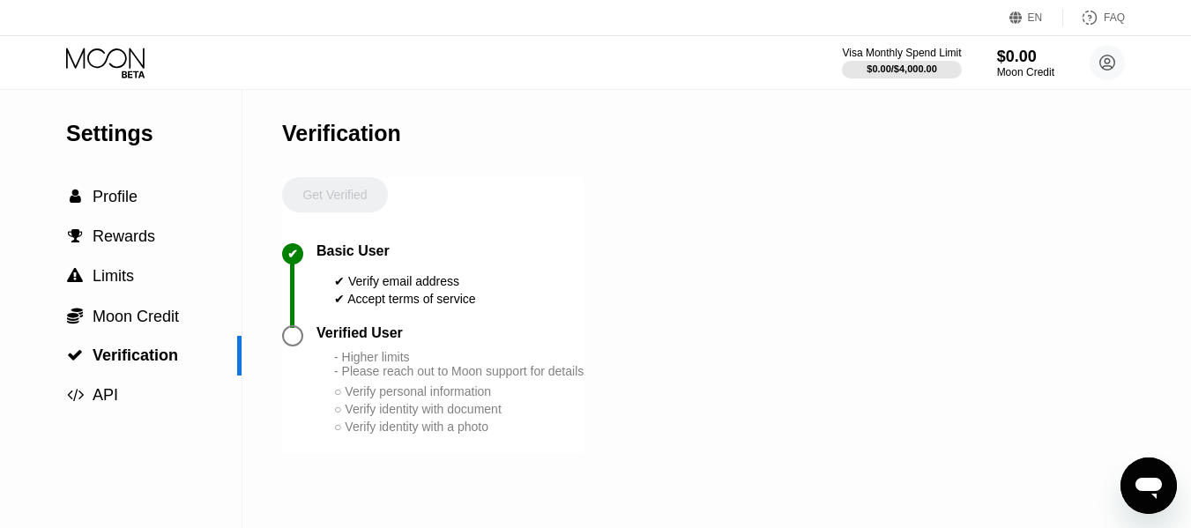
click at [81, 55] on icon at bounding box center [105, 58] width 78 height 20
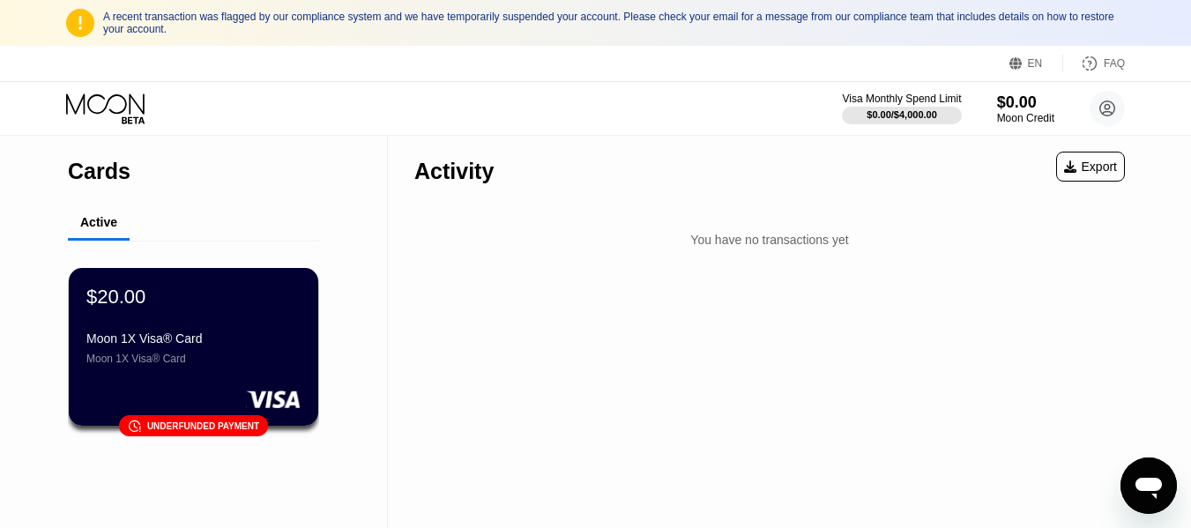
scroll to position [71, 0]
click at [115, 11] on div "A recent transaction was flagged by our compliance system and we have temporari…" at bounding box center [614, 23] width 1022 height 25
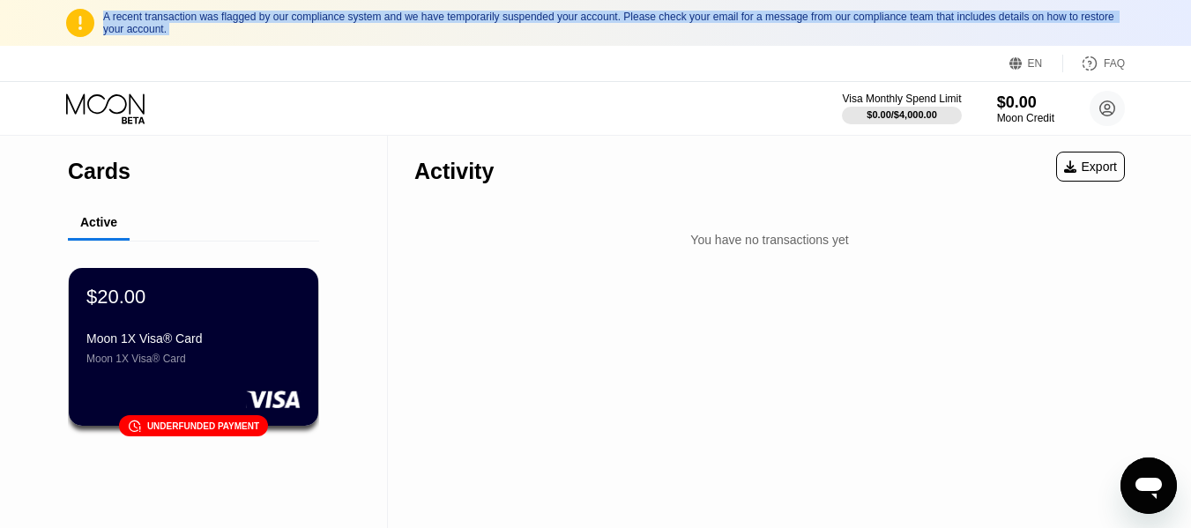
click at [115, 11] on div "A recent transaction was flagged by our compliance system and we have temporari…" at bounding box center [614, 23] width 1022 height 25
click at [116, 0] on html "A recent transaction was flagged by our compliance system and we have temporari…" at bounding box center [595, 264] width 1191 height 528
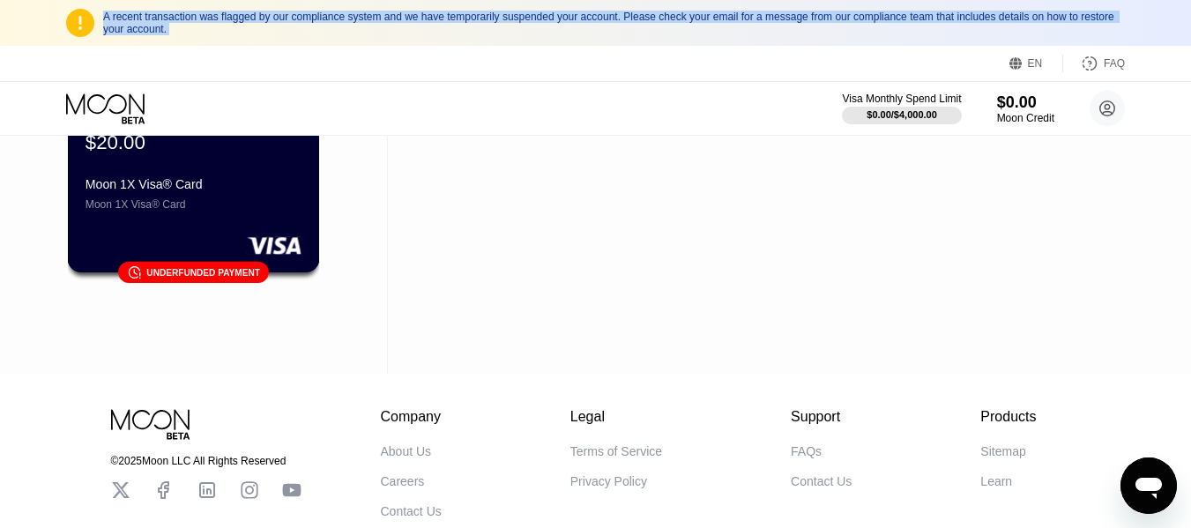
scroll to position [0, 0]
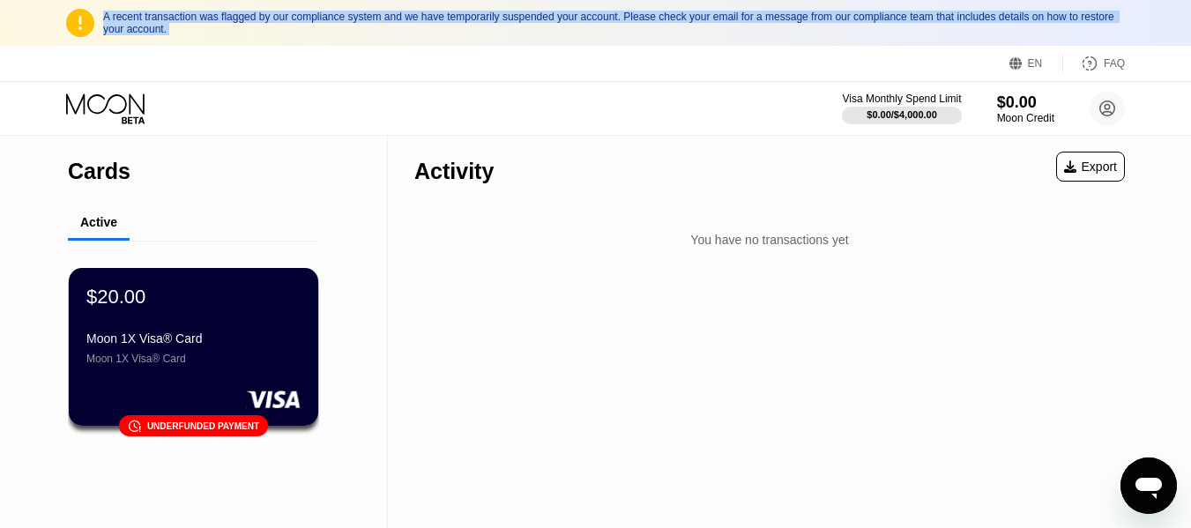
click at [803, 238] on div "You have no transactions yet" at bounding box center [769, 240] width 711 height 32
click at [741, 242] on div "You have no transactions yet" at bounding box center [769, 240] width 711 height 32
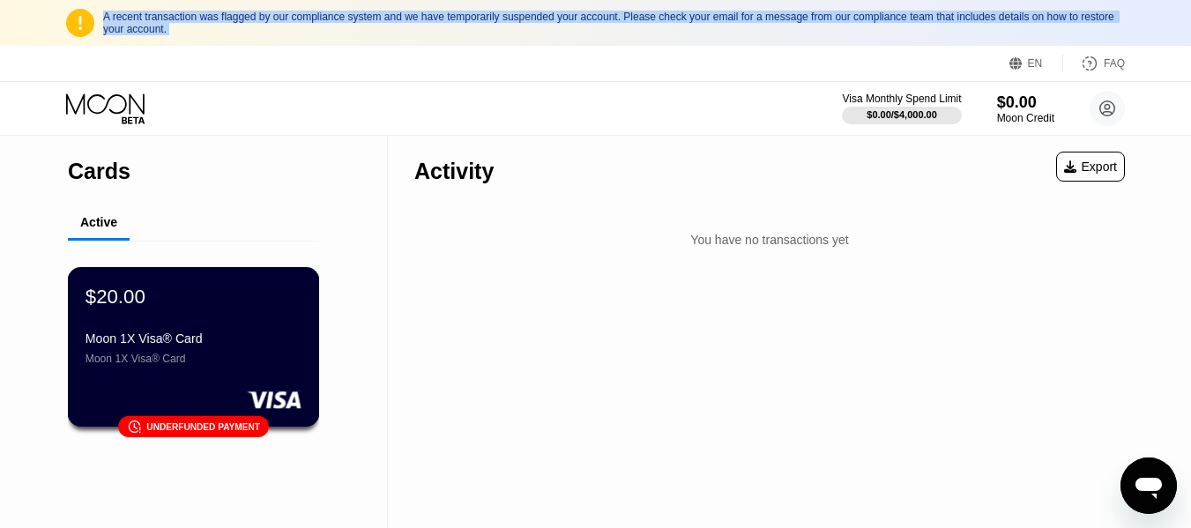
click at [192, 328] on div "$20.00 Moon 1X Visa® Card Moon 1X Visa® Card" at bounding box center [194, 325] width 216 height 80
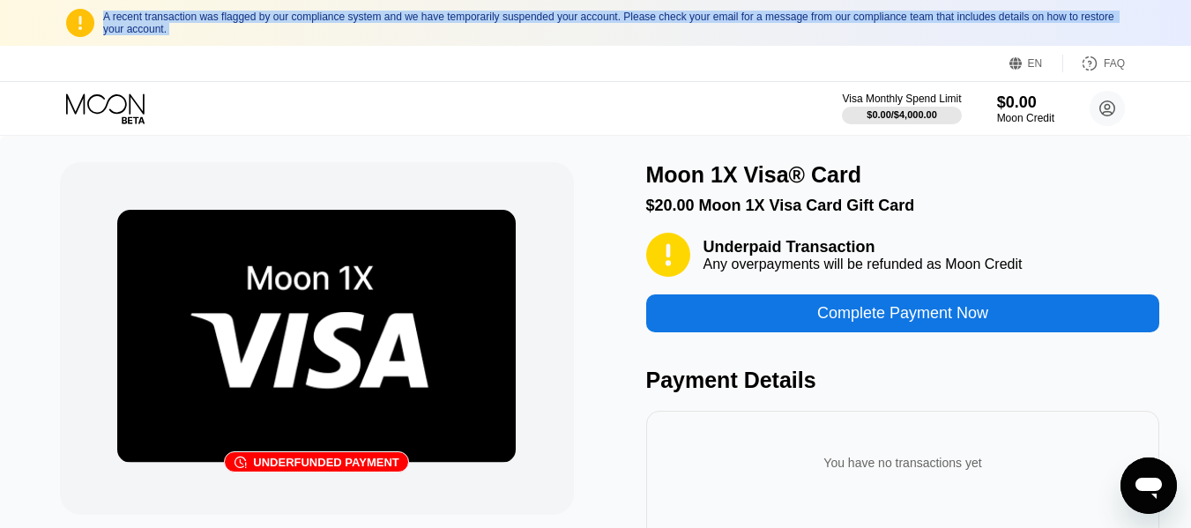
click at [110, 98] on icon at bounding box center [107, 108] width 82 height 31
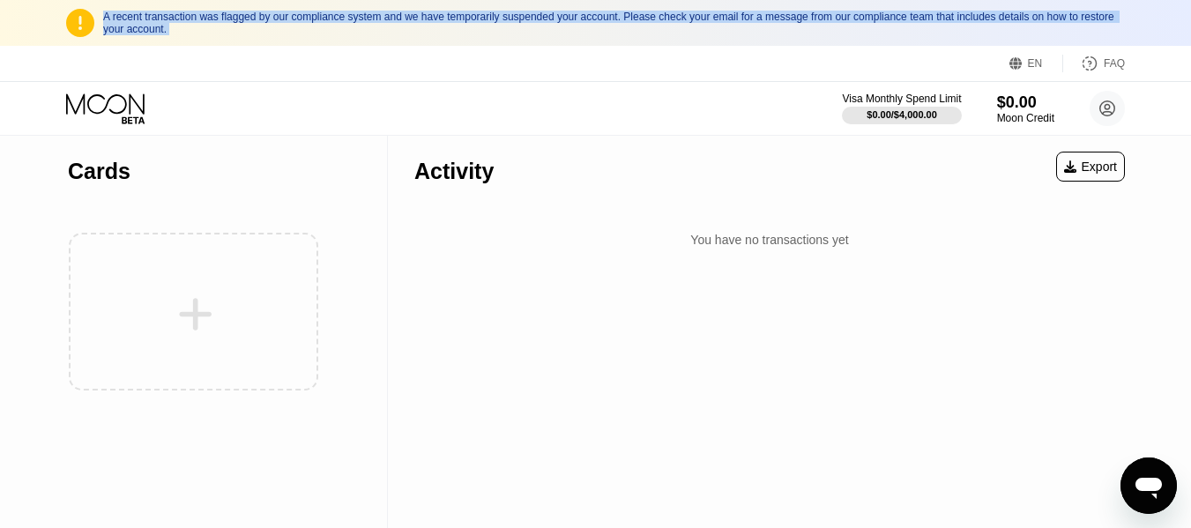
click at [200, 332] on div at bounding box center [193, 311] width 251 height 193
click at [548, 248] on div "You have no transactions yet" at bounding box center [769, 240] width 711 height 32
click at [771, 243] on div "You have no transactions yet" at bounding box center [769, 240] width 711 height 32
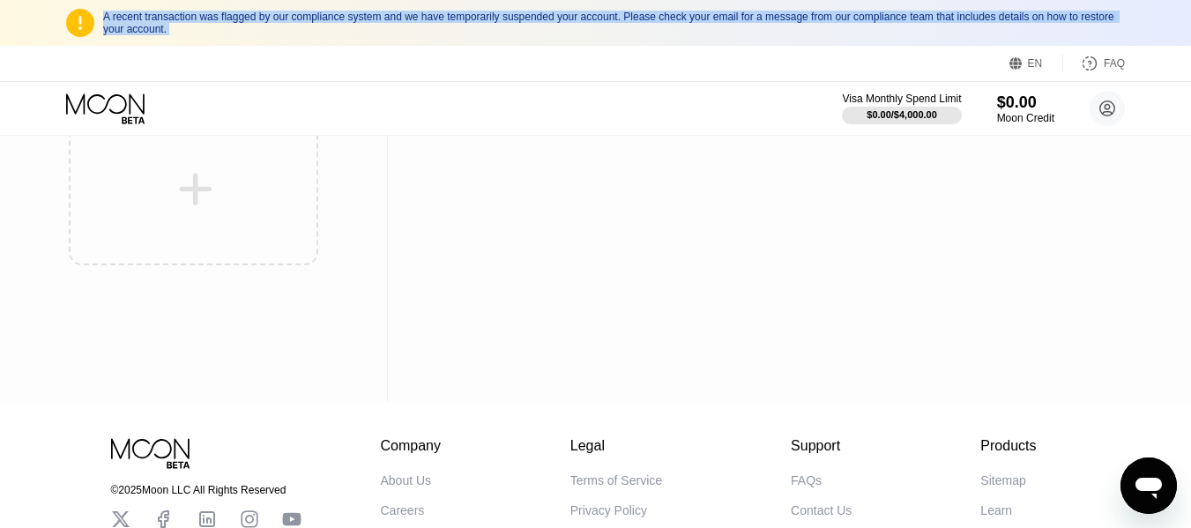
scroll to position [271, 0]
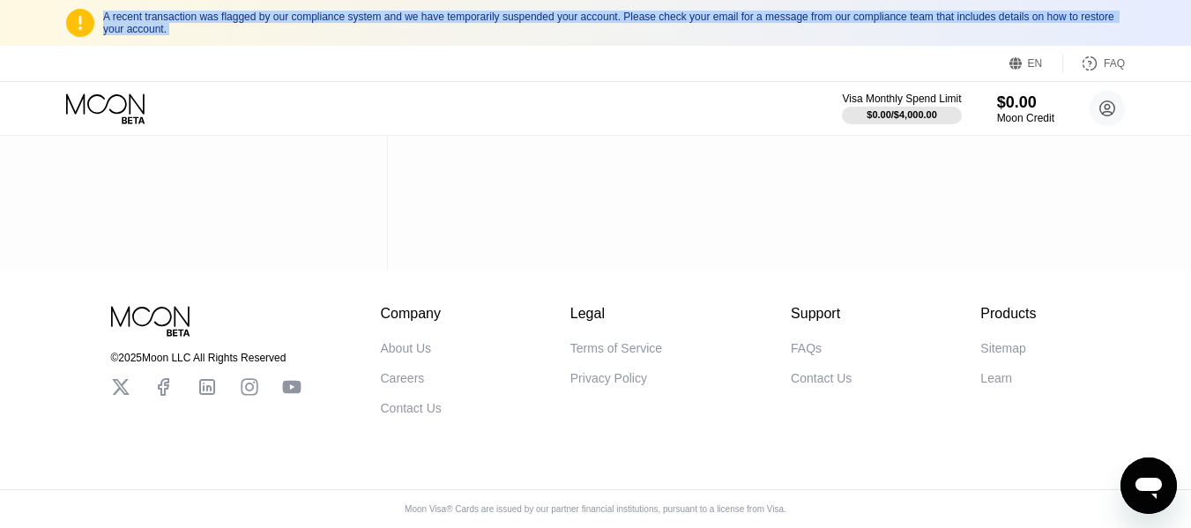
click at [419, 406] on div "Contact Us" at bounding box center [411, 408] width 61 height 14
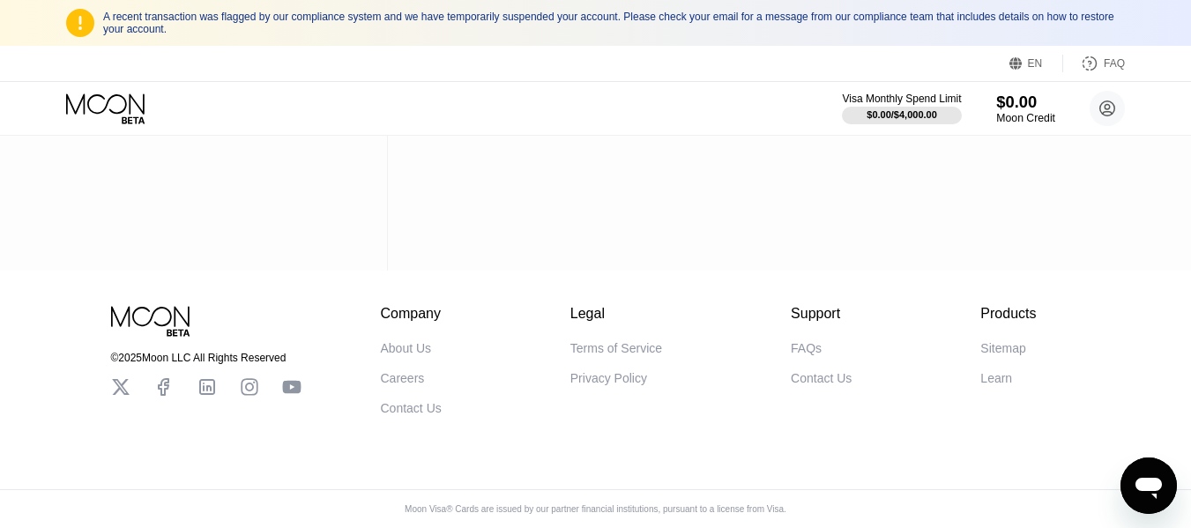
click at [1026, 107] on div "$0.00" at bounding box center [1025, 102] width 59 height 19
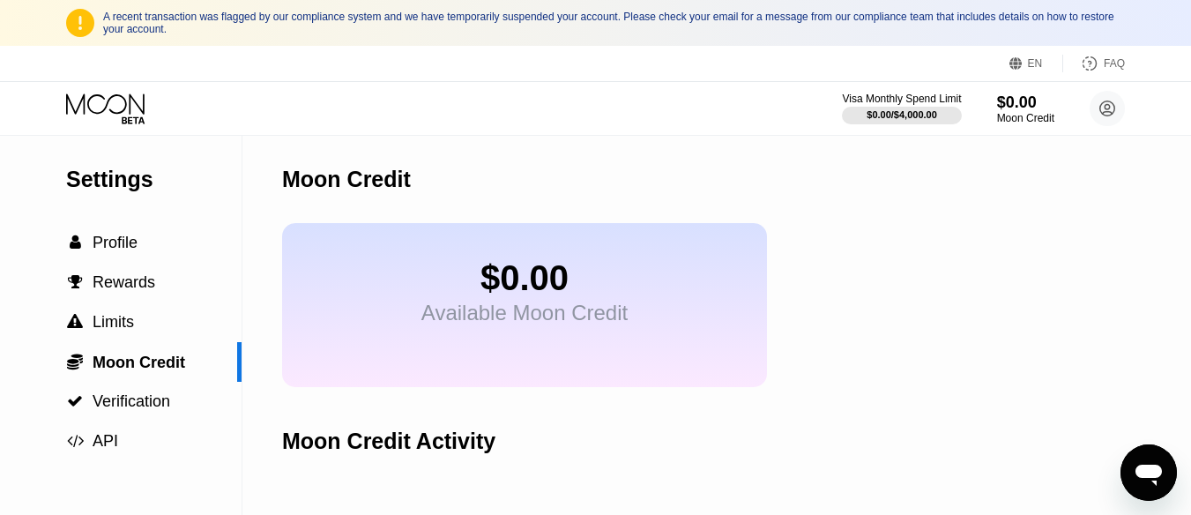
click at [1152, 473] on icon "Open messaging window" at bounding box center [1149, 475] width 26 height 21
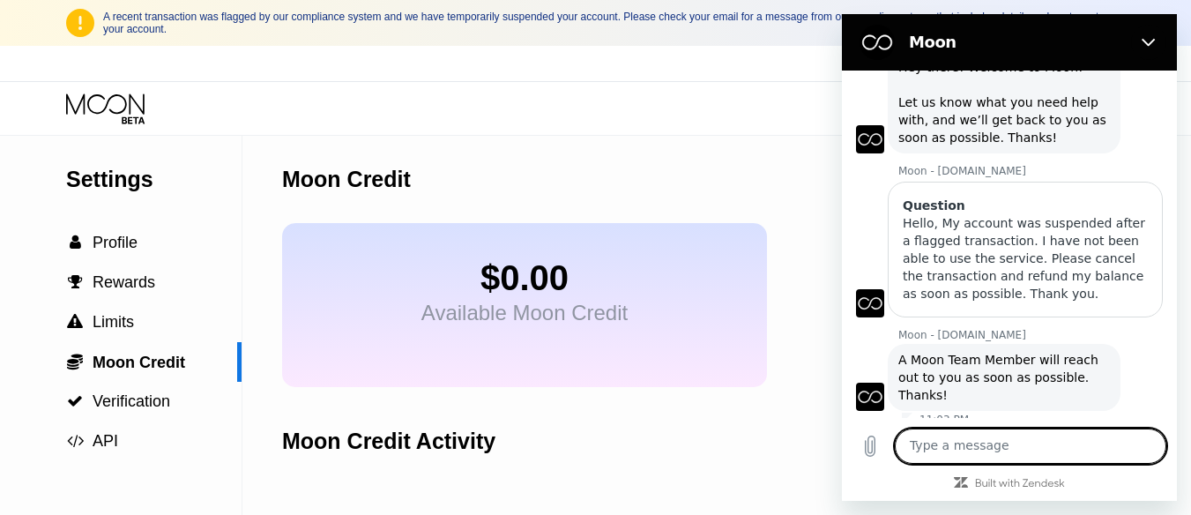
click at [317, 49] on div "EN Language Select an item Save FAQ" at bounding box center [595, 64] width 1191 height 36
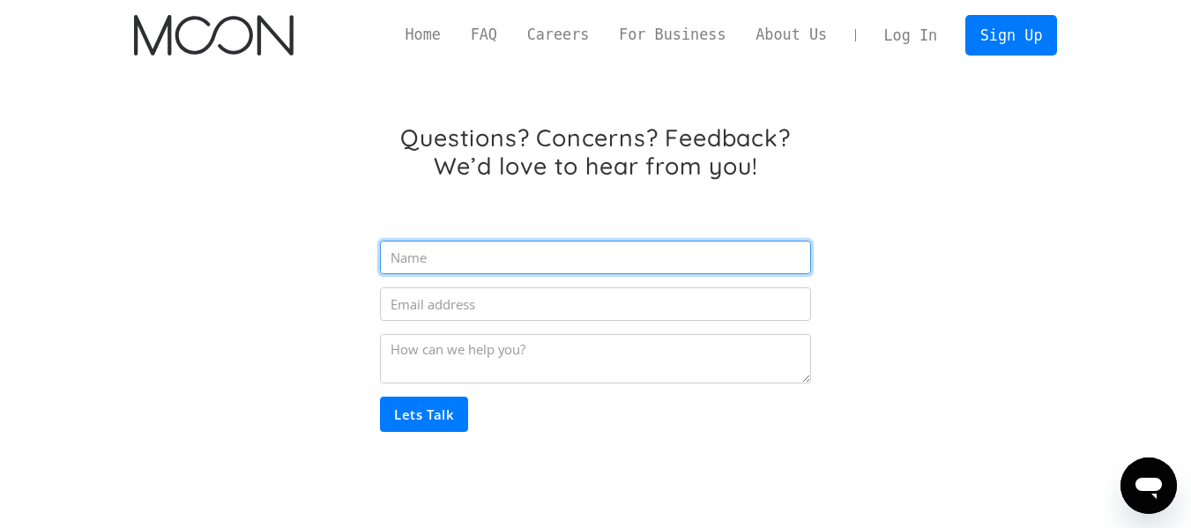
click at [500, 258] on input "Email Form" at bounding box center [595, 258] width 430 height 34
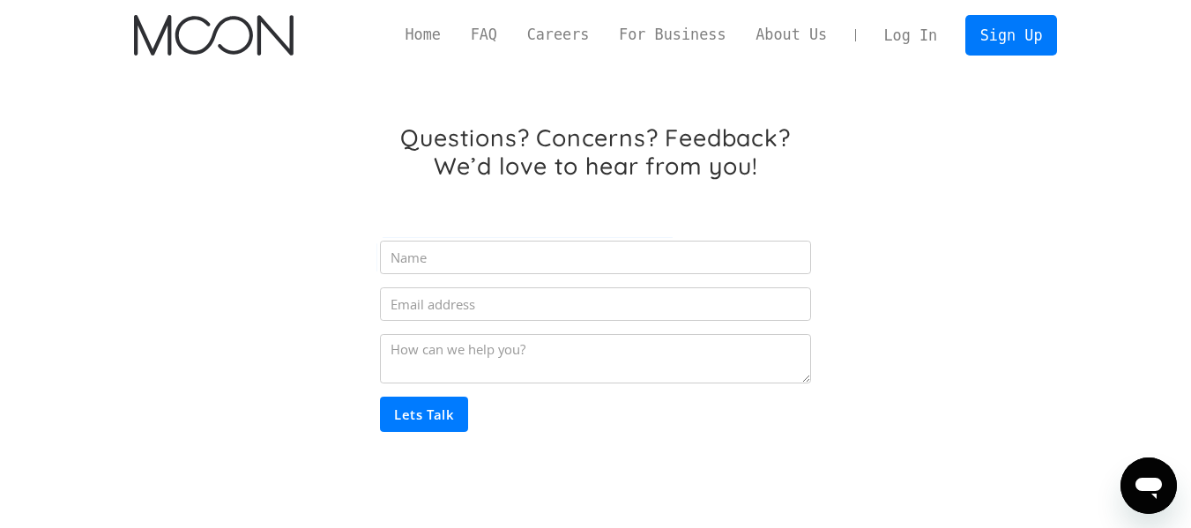
click at [437, 191] on div "Questions? Concerns? Feedback? We’d love to hear from you! Lets Talk Thank you!…" at bounding box center [595, 284] width 455 height 322
click at [511, 30] on link "FAQ" at bounding box center [484, 35] width 56 height 22
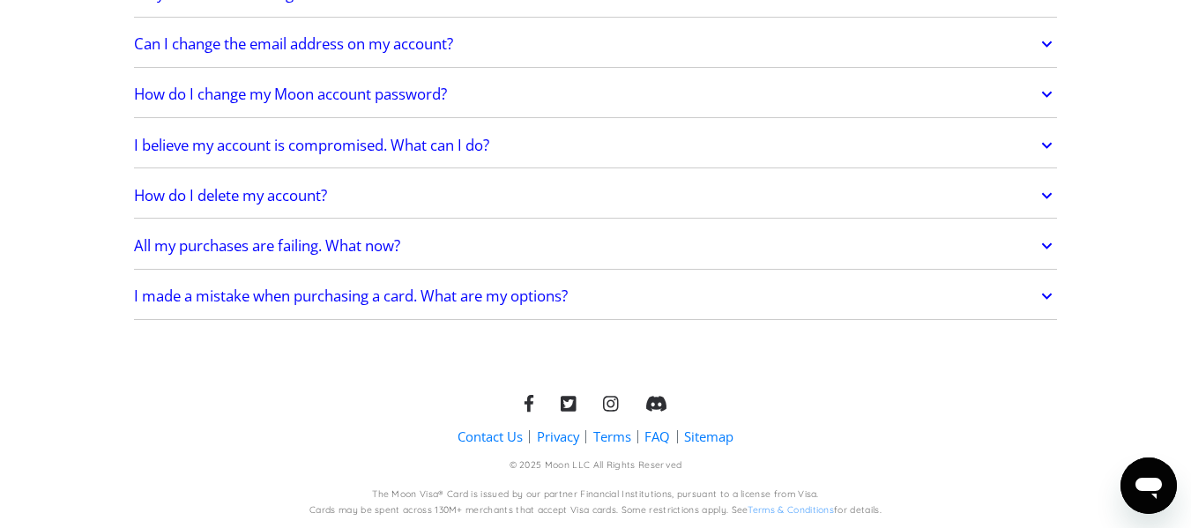
scroll to position [663, 0]
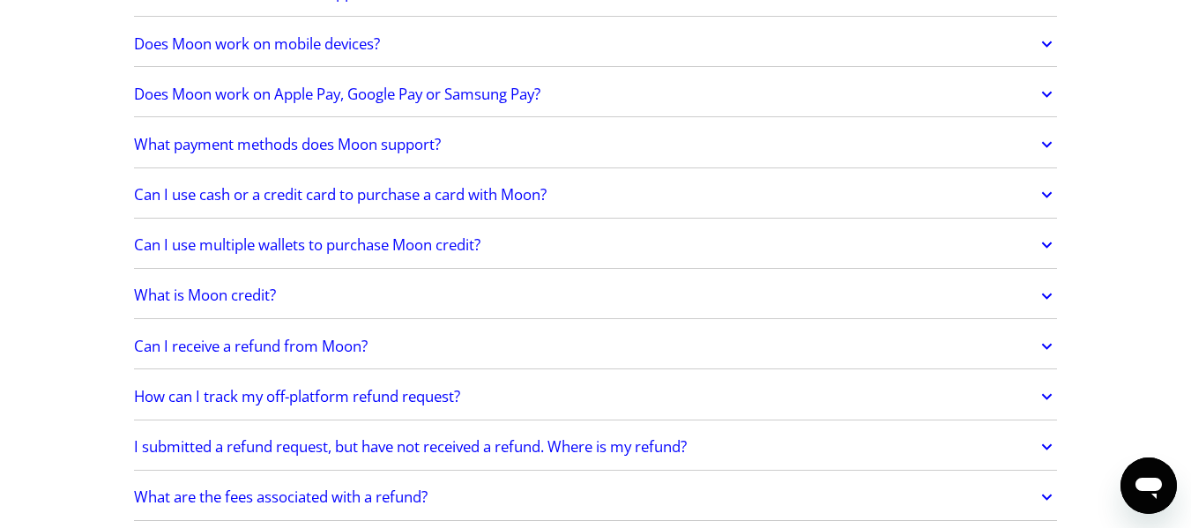
click at [555, 245] on link "Can I use multiple wallets to purchase Moon credit?" at bounding box center [596, 245] width 924 height 37
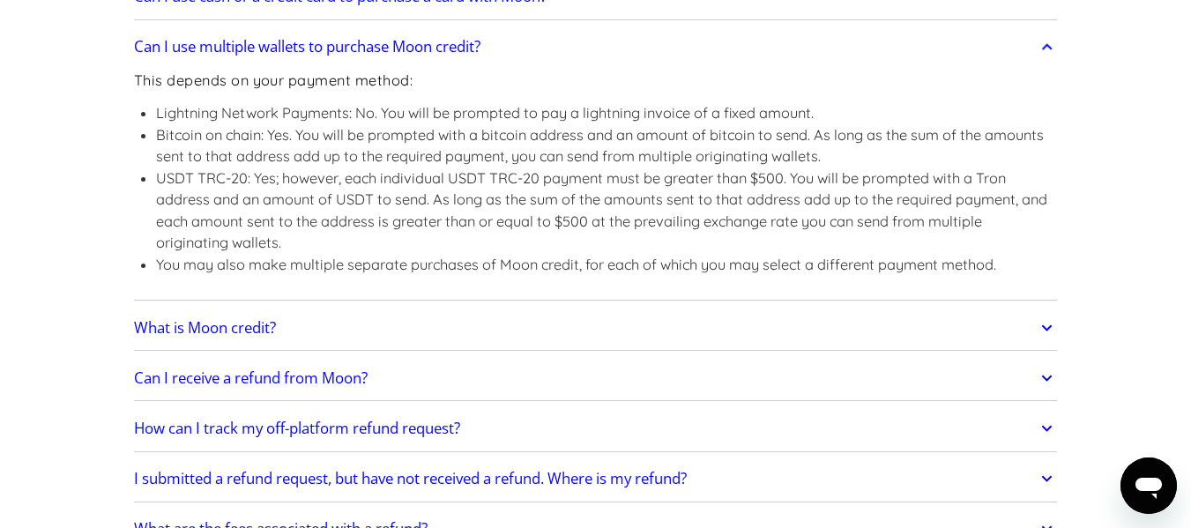
scroll to position [896, 0]
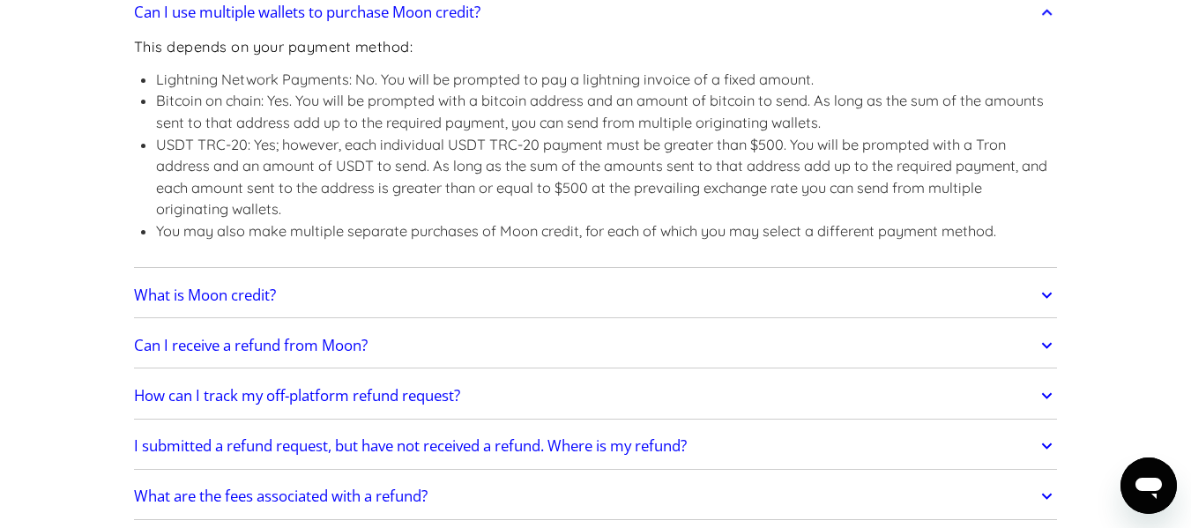
click at [309, 292] on link "What is Moon credit?" at bounding box center [596, 295] width 924 height 37
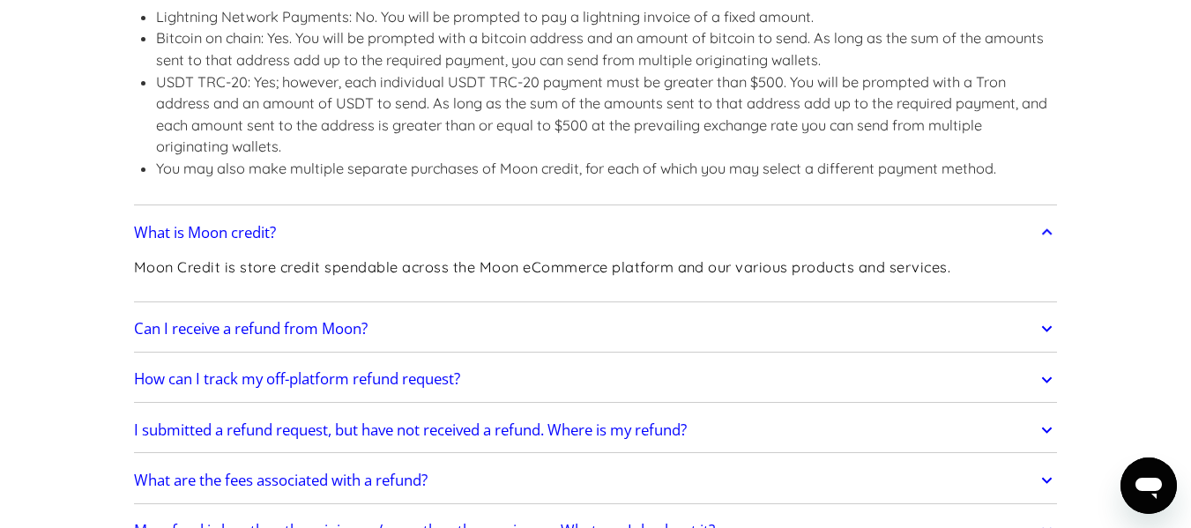
scroll to position [984, 0]
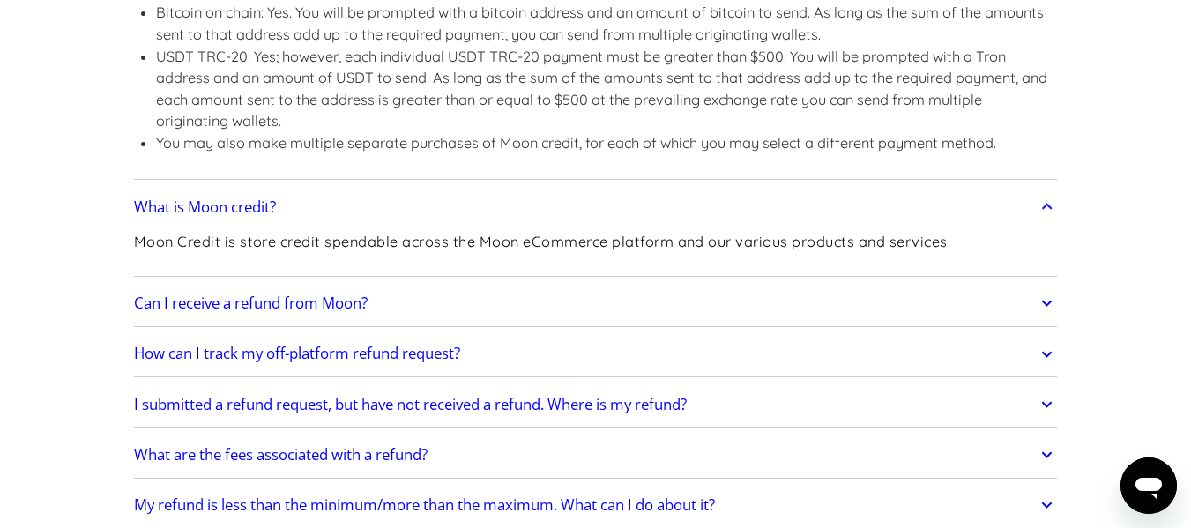
click at [357, 312] on h2 "Can I receive a refund from Moon?" at bounding box center [251, 303] width 234 height 18
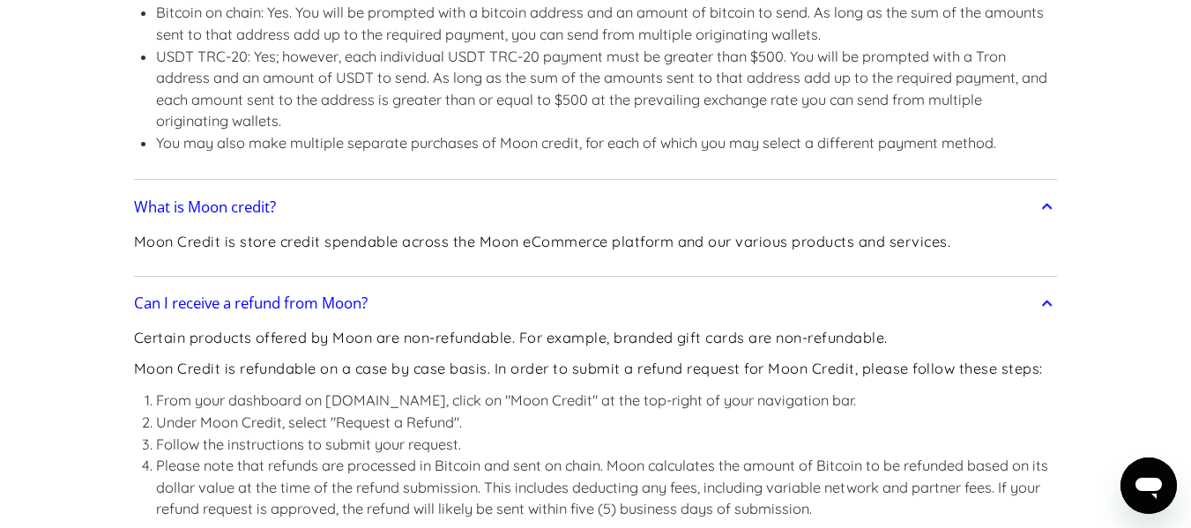
click at [357, 299] on h2 "Can I receive a refund from Moon?" at bounding box center [251, 303] width 234 height 18
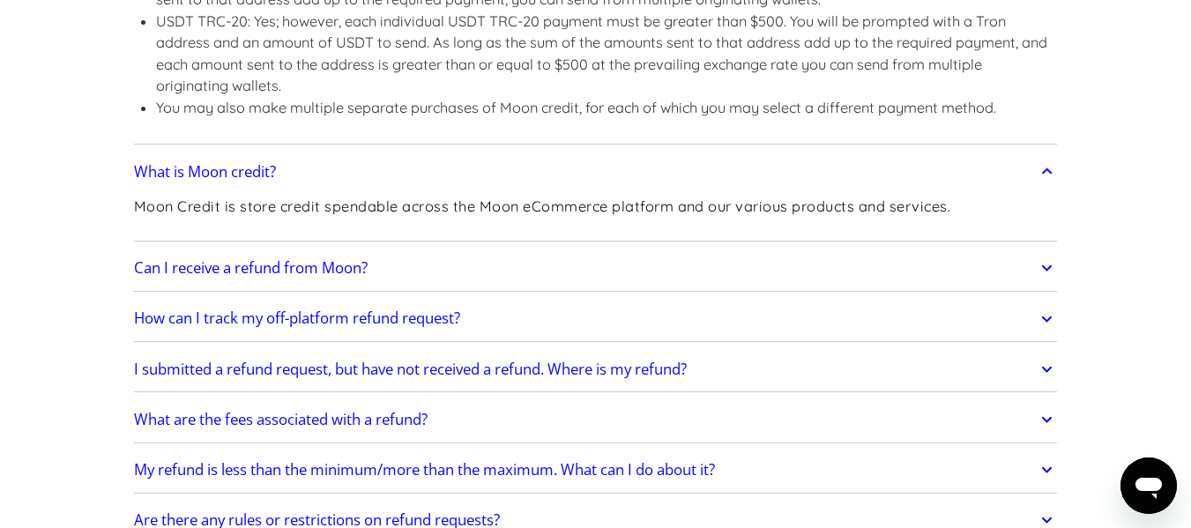
scroll to position [1072, 0]
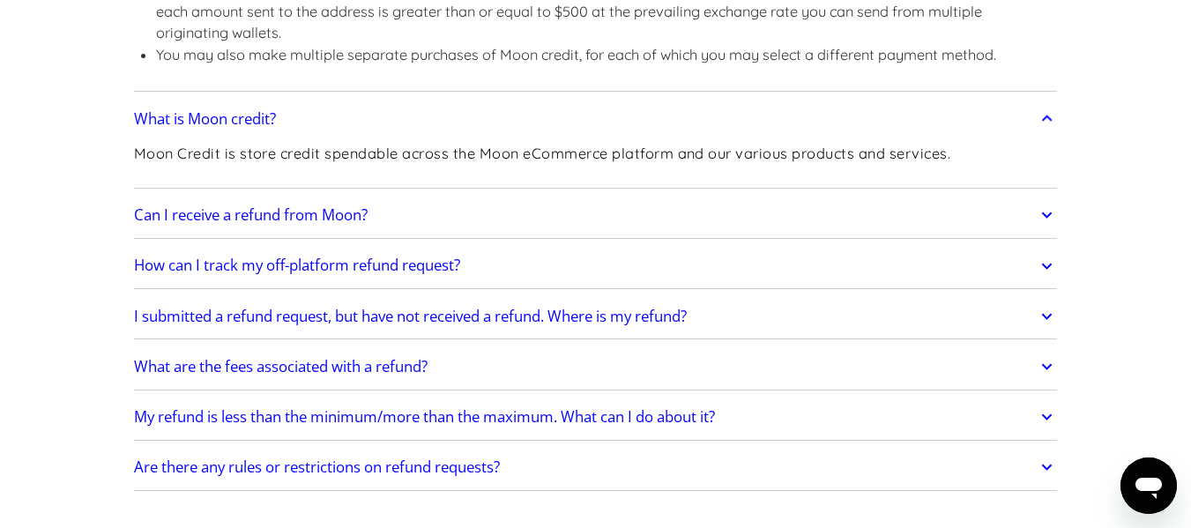
click at [315, 317] on h2 "I submitted a refund request, but have not received a refund. Where is my refun…" at bounding box center [410, 317] width 553 height 18
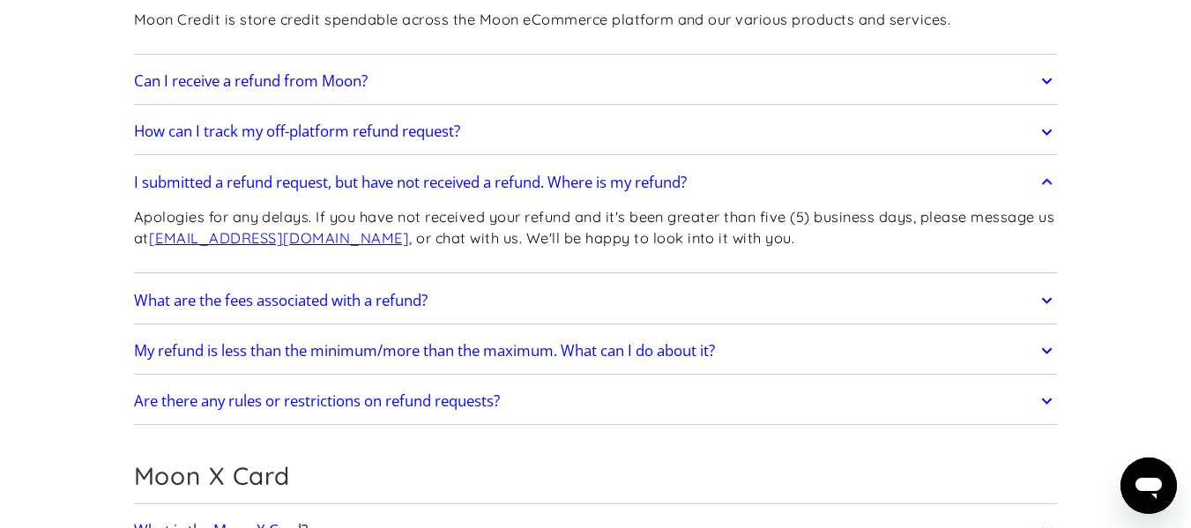
scroll to position [1248, 0]
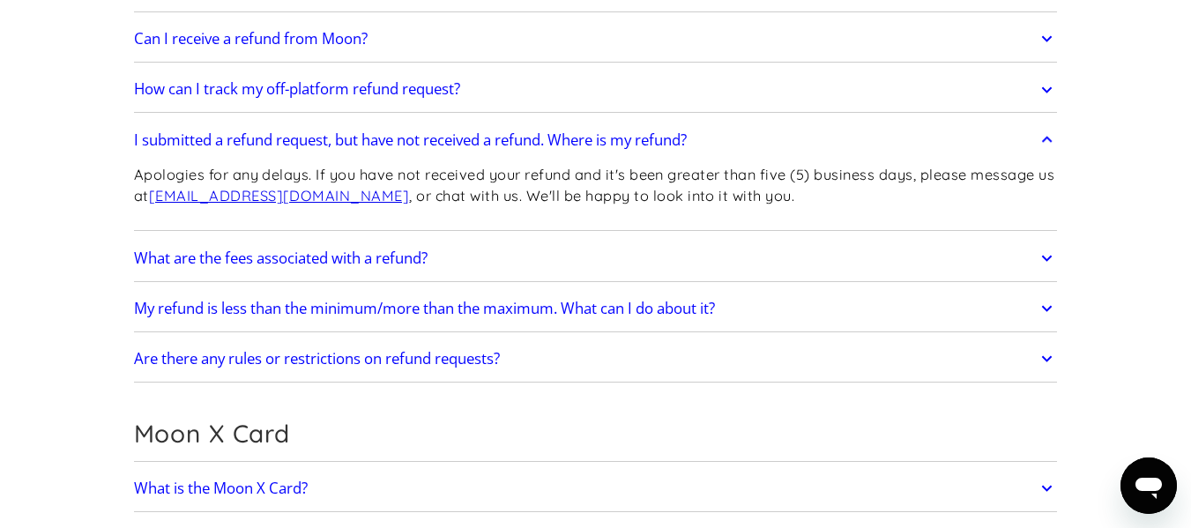
click at [385, 265] on h2 "What are the fees associated with a refund?" at bounding box center [281, 259] width 294 height 18
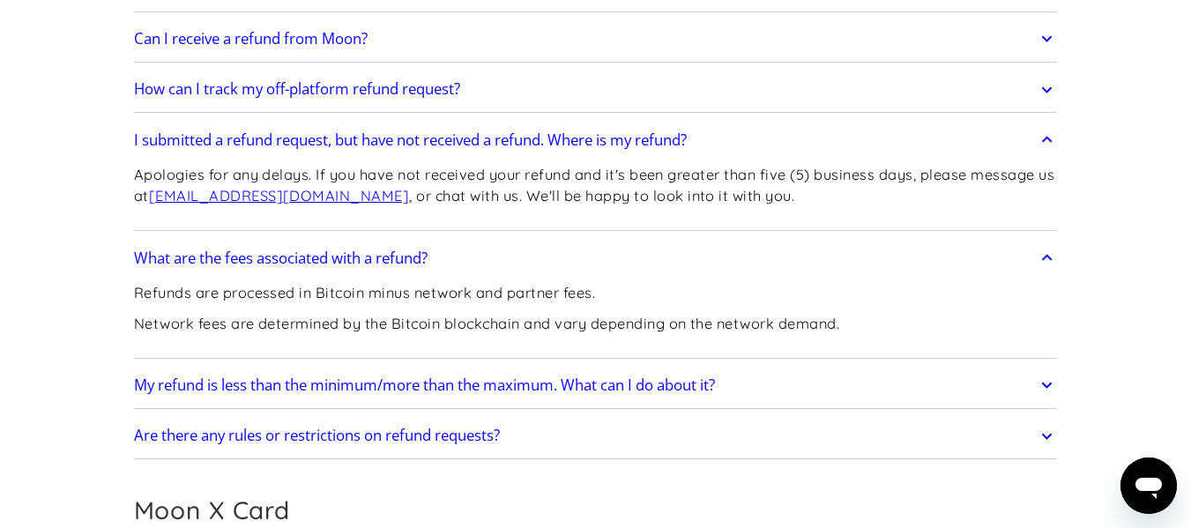
click at [369, 395] on link "My refund is less than the minimum/more than the maximum. What can I do about i…" at bounding box center [596, 385] width 924 height 37
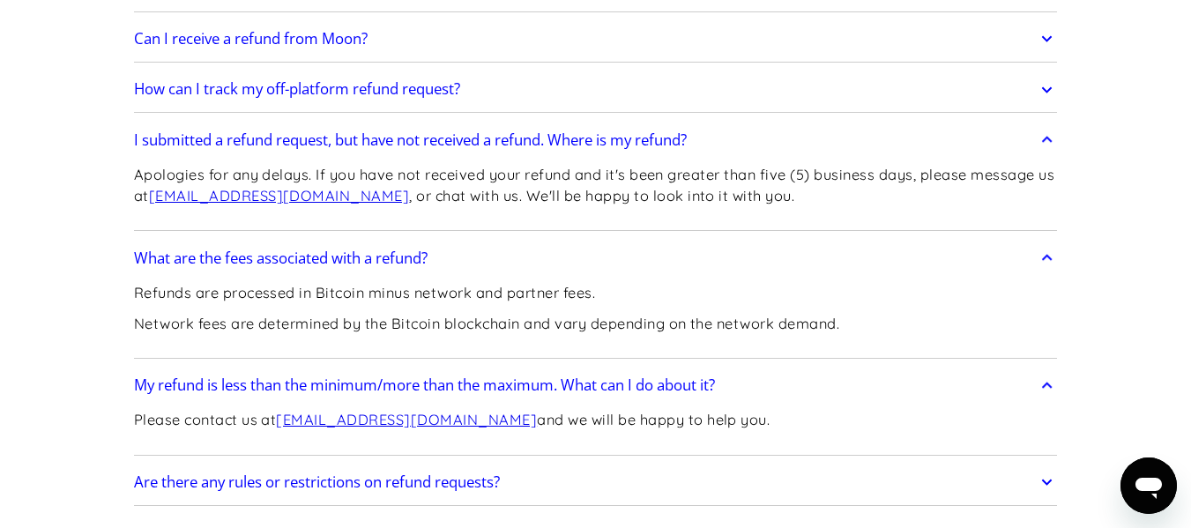
click at [351, 477] on h2 "Are there any rules or restrictions on refund requests?" at bounding box center [317, 482] width 366 height 18
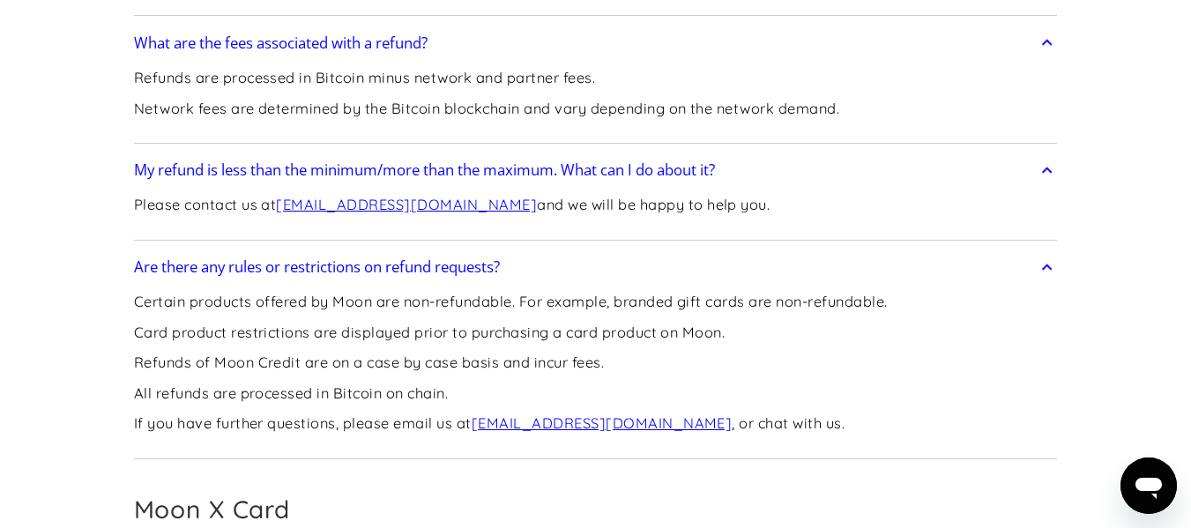
scroll to position [1513, 0]
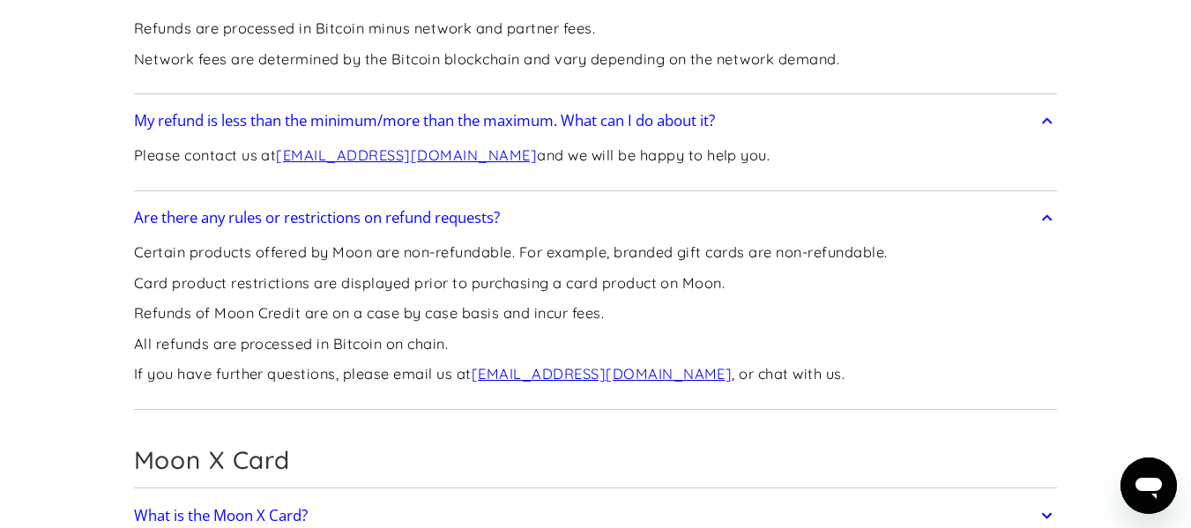
click at [393, 149] on link "support@paywithmoon.com" at bounding box center [406, 155] width 261 height 18
click at [332, 174] on div "Please contact us at support@paywithmoon.com and we will be happy to help you." at bounding box center [452, 162] width 637 height 47
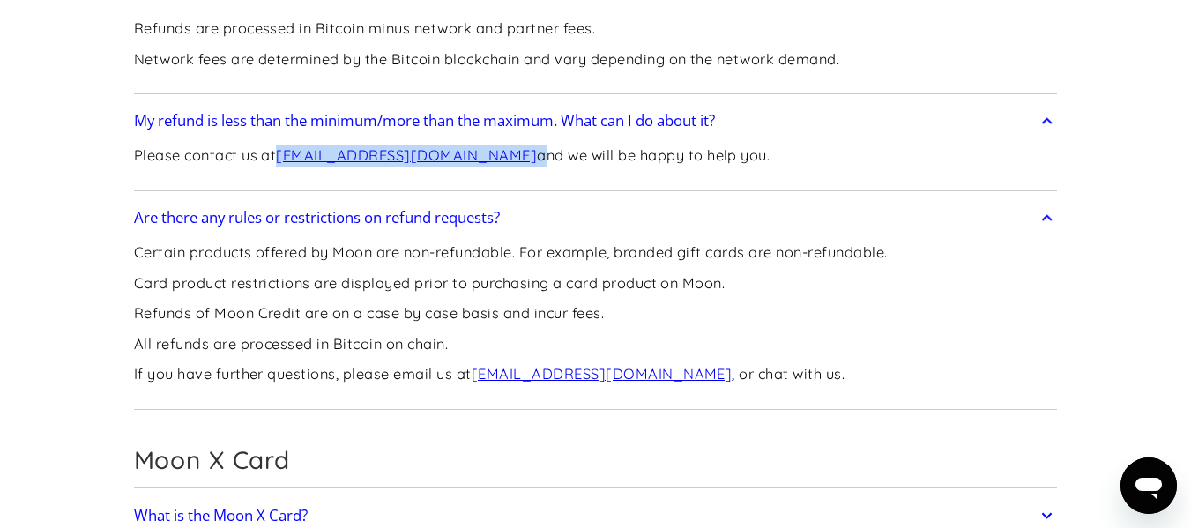
drag, startPoint x: 483, startPoint y: 164, endPoint x: 280, endPoint y: 165, distance: 202.8
click at [280, 165] on p "Please contact us at support@paywithmoon.com and we will be happy to help you." at bounding box center [452, 156] width 637 height 22
copy p "support@paywithmoon.com"
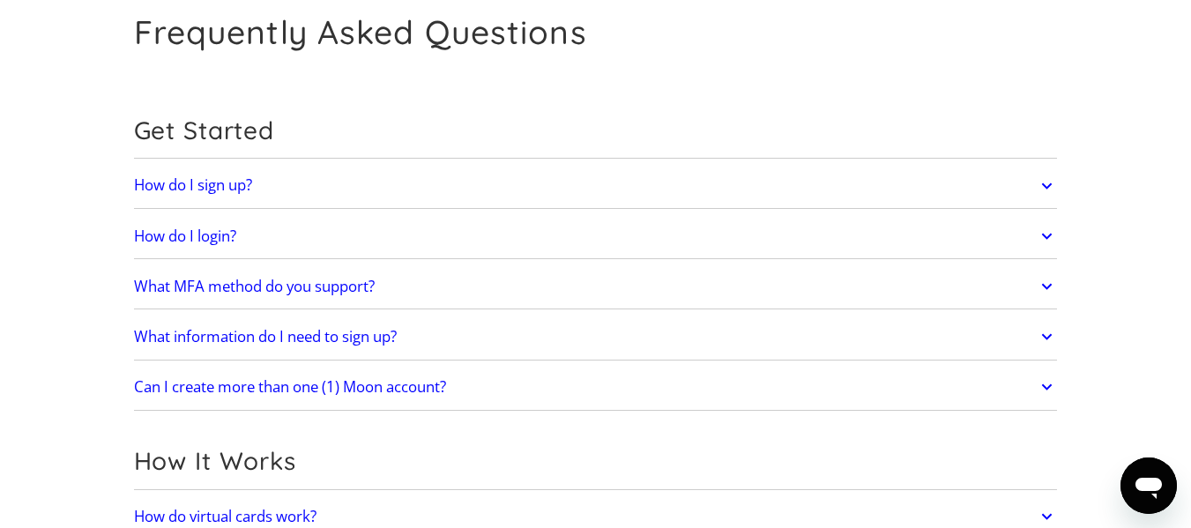
scroll to position [0, 0]
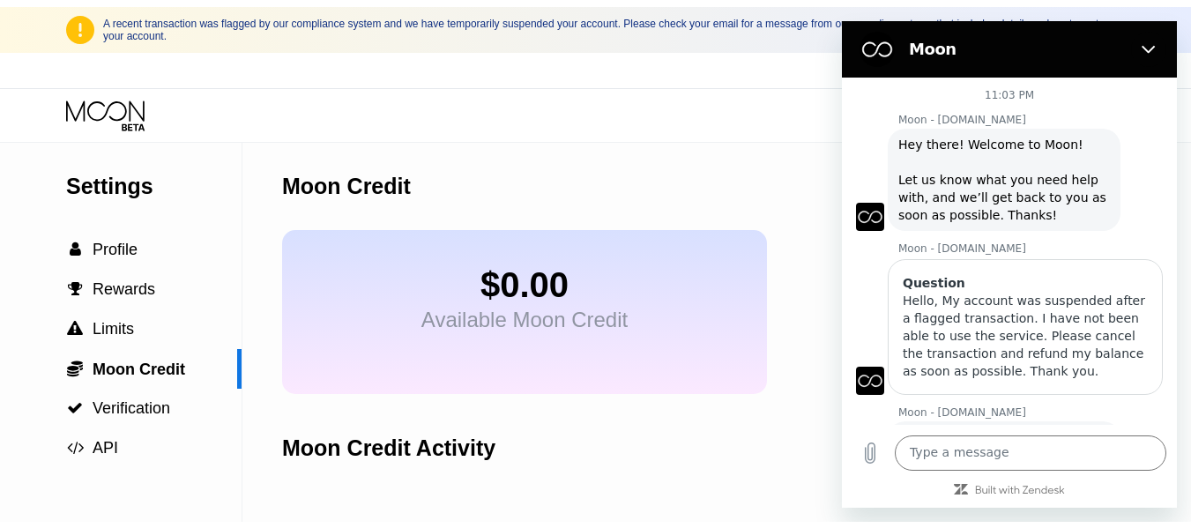
scroll to position [71, 0]
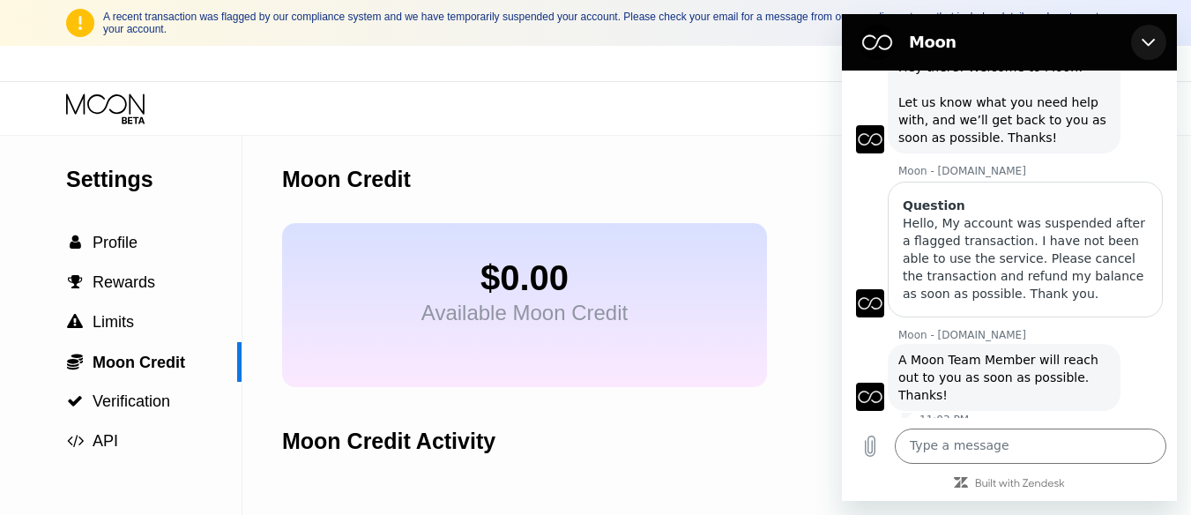
click at [1152, 44] on icon "Close" at bounding box center [1149, 42] width 14 height 14
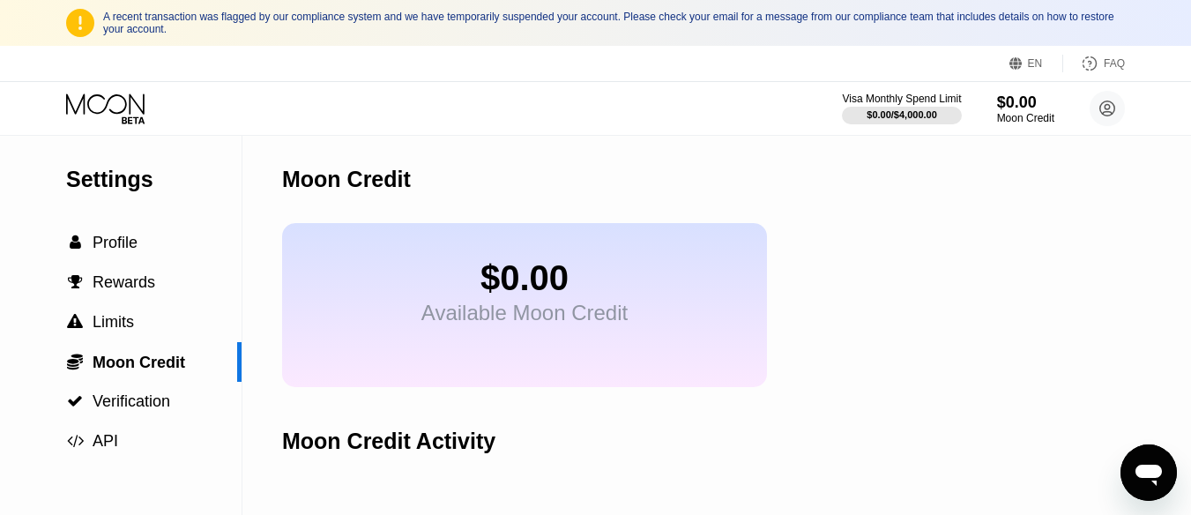
click at [1155, 471] on icon "Open messaging window" at bounding box center [1149, 475] width 26 height 21
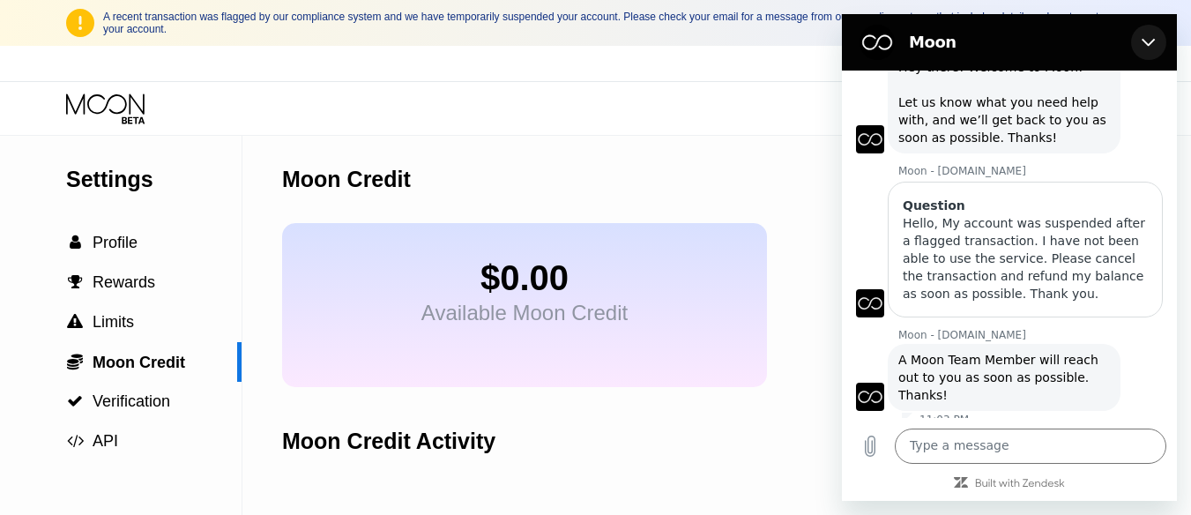
click at [1158, 41] on button "Close" at bounding box center [1148, 42] width 35 height 35
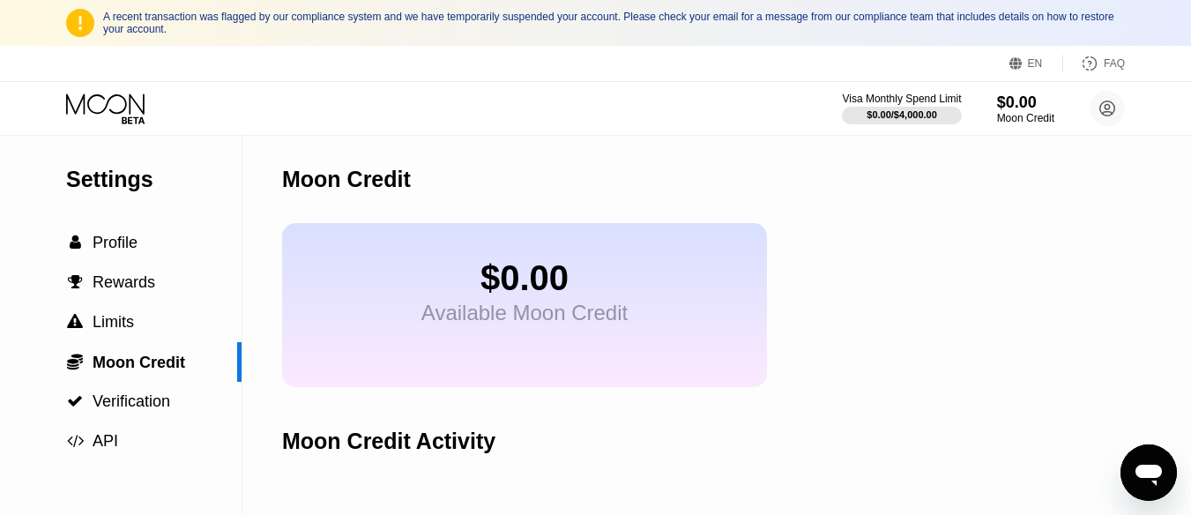
click at [111, 109] on icon at bounding box center [107, 108] width 82 height 31
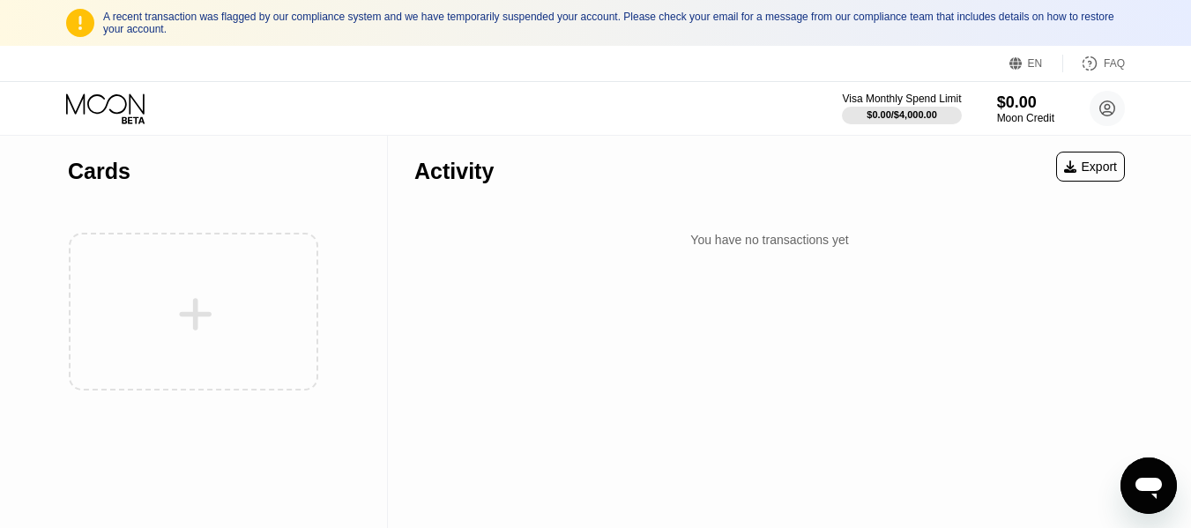
click at [1136, 482] on icon "Open messaging window" at bounding box center [1149, 486] width 32 height 32
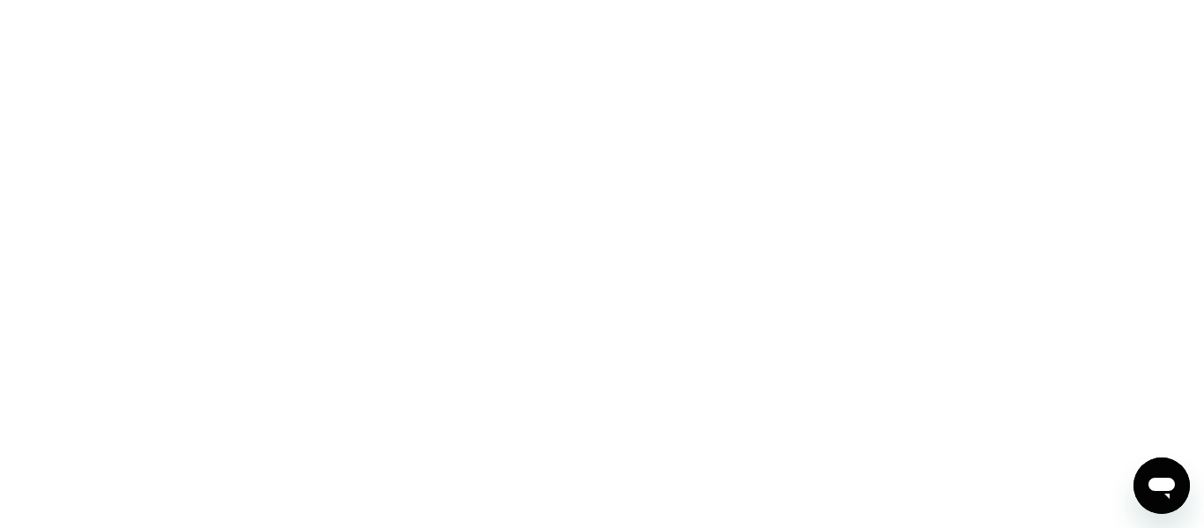
click at [1147, 488] on icon "Open messaging window" at bounding box center [1162, 486] width 32 height 32
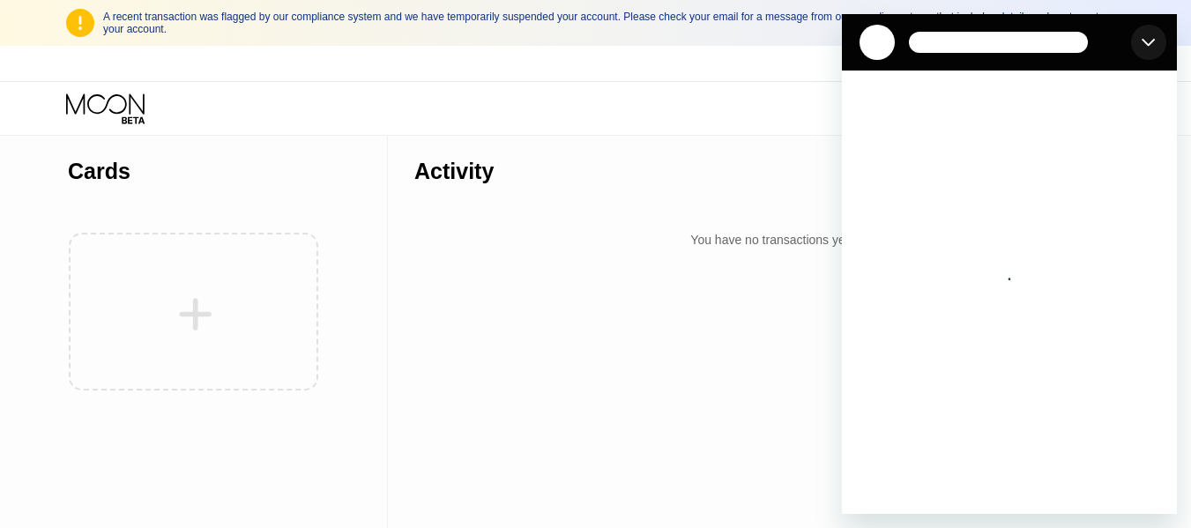
click at [1146, 51] on button "Close" at bounding box center [1148, 42] width 35 height 35
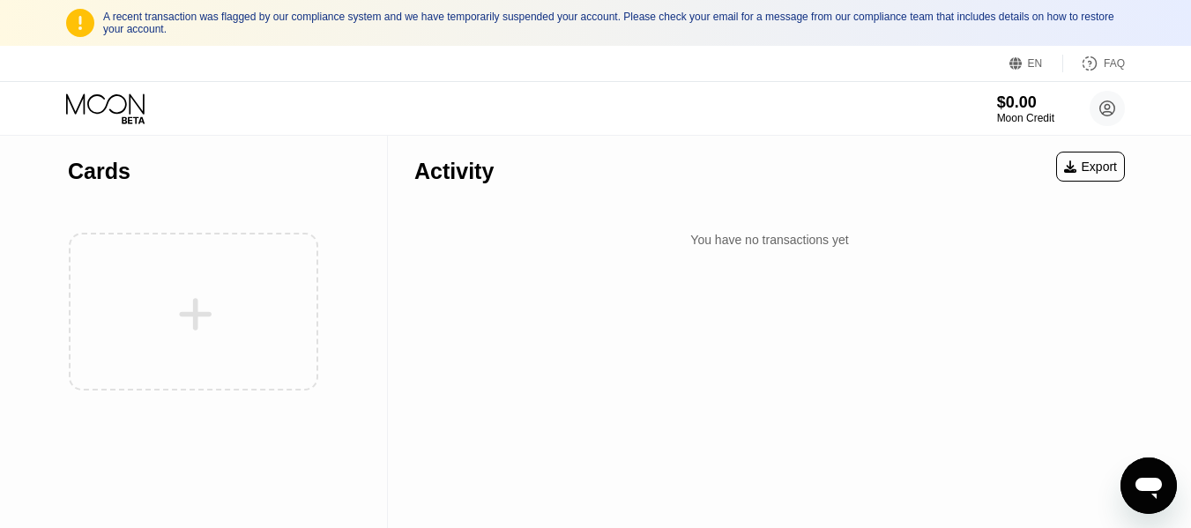
drag, startPoint x: 1140, startPoint y: 494, endPoint x: 1395, endPoint y: 907, distance: 485.7
click at [1140, 494] on icon "Open messaging window" at bounding box center [1149, 486] width 32 height 32
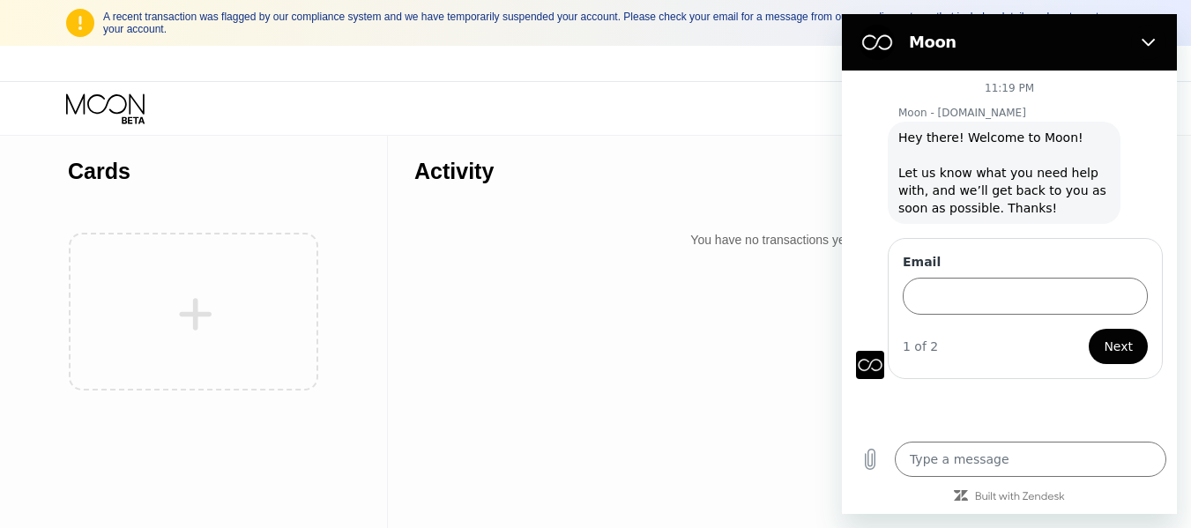
click at [1144, 189] on div "Moon - [DOMAIN_NAME] says: Hey there! Welcome to Moon! Let us know what you nee…" at bounding box center [1016, 172] width 321 height 104
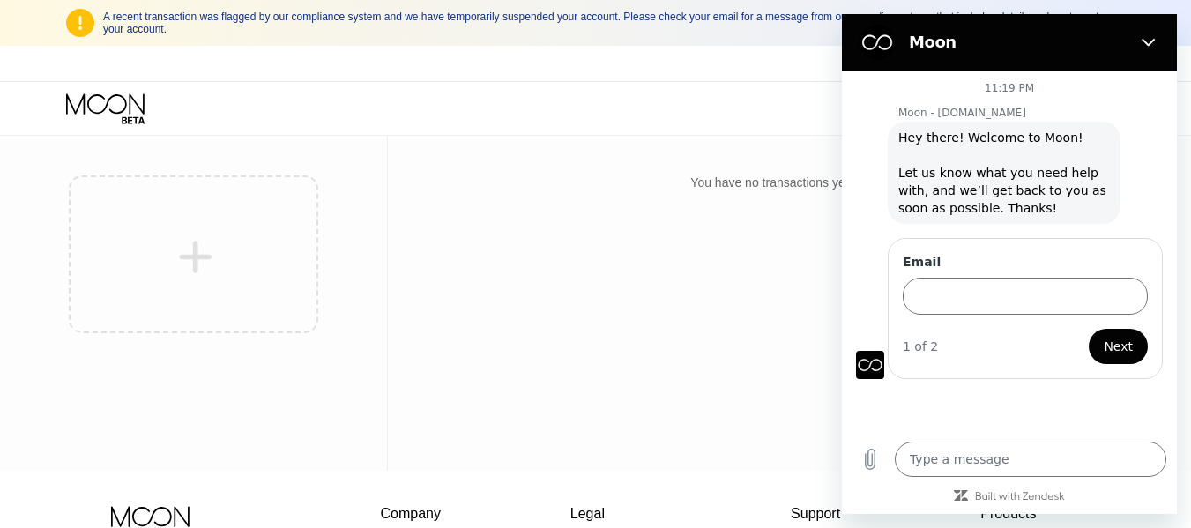
scroll to position [88, 0]
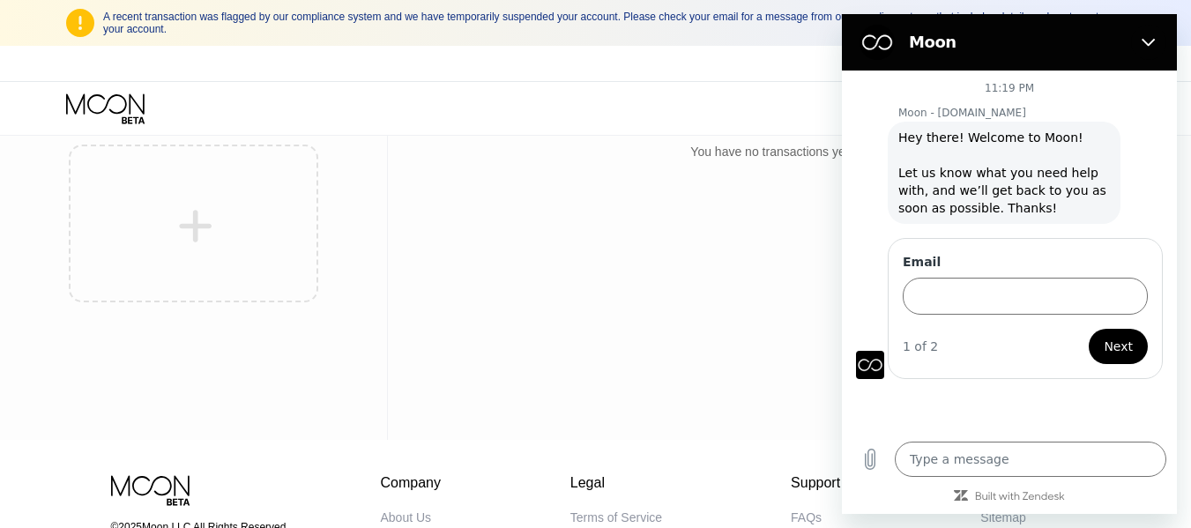
click at [1100, 345] on button "Next" at bounding box center [1118, 346] width 59 height 35
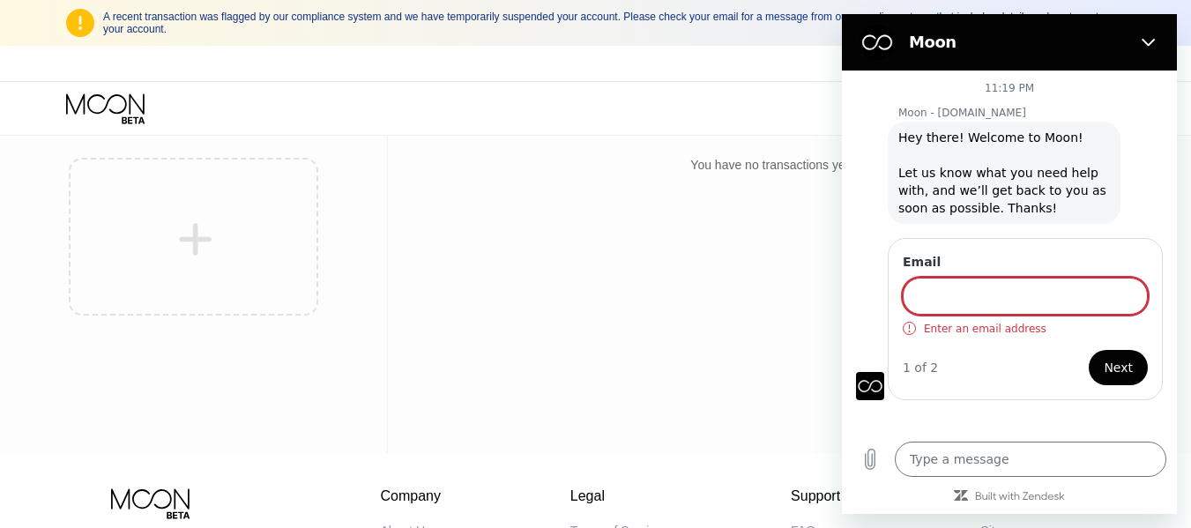
scroll to position [0, 0]
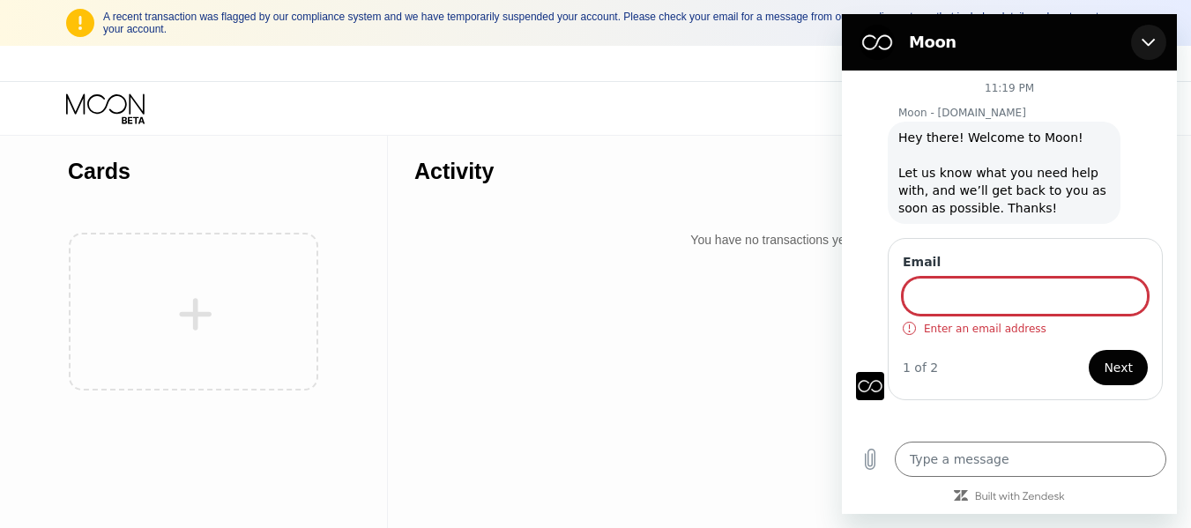
click at [1144, 48] on icon "Close" at bounding box center [1149, 42] width 14 height 14
type textarea "x"
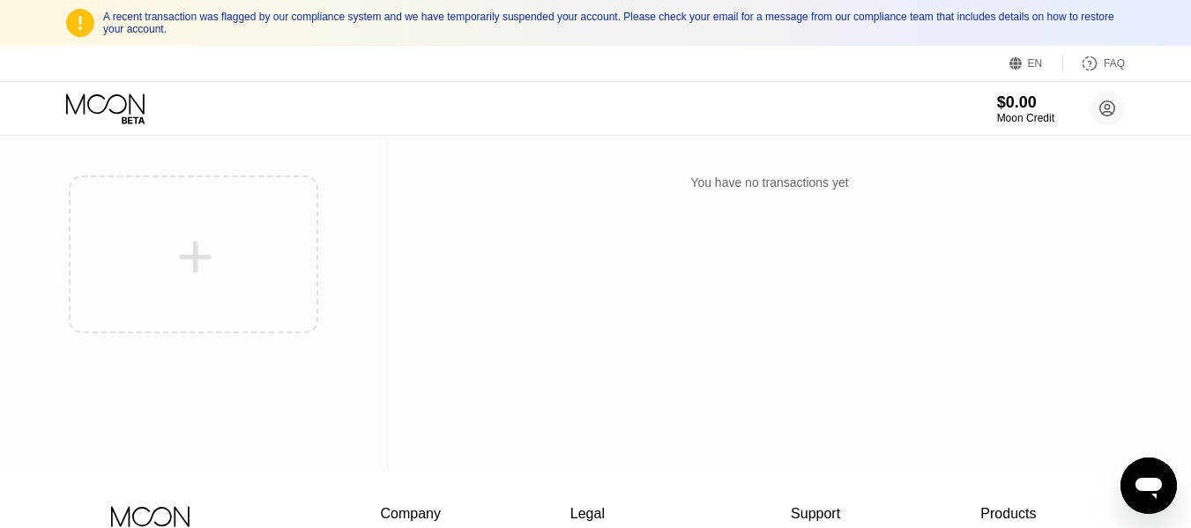
scroll to position [88, 0]
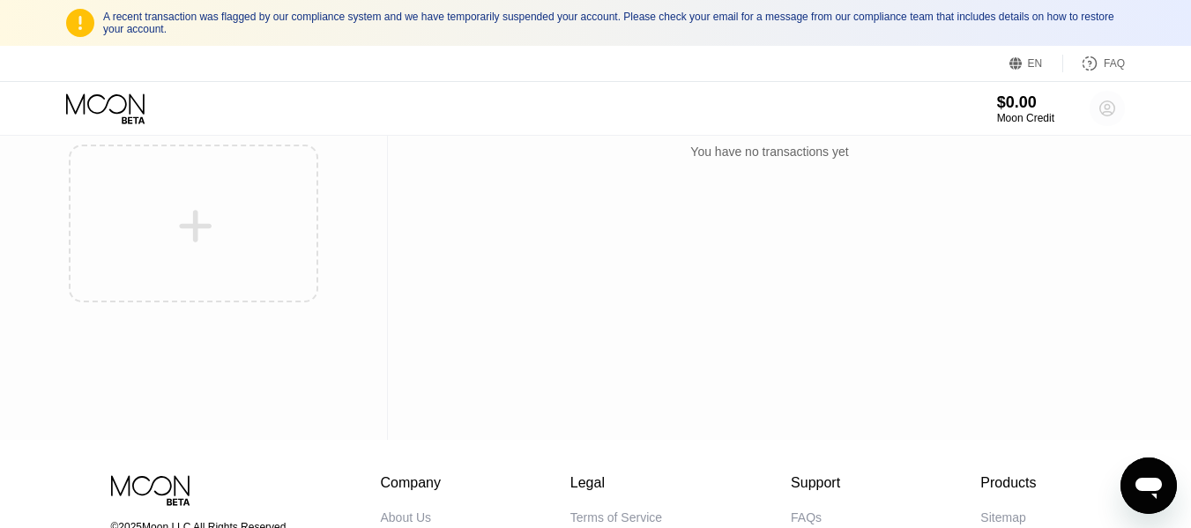
click at [1099, 113] on circle at bounding box center [1107, 108] width 35 height 35
